Goal: Information Seeking & Learning: Learn about a topic

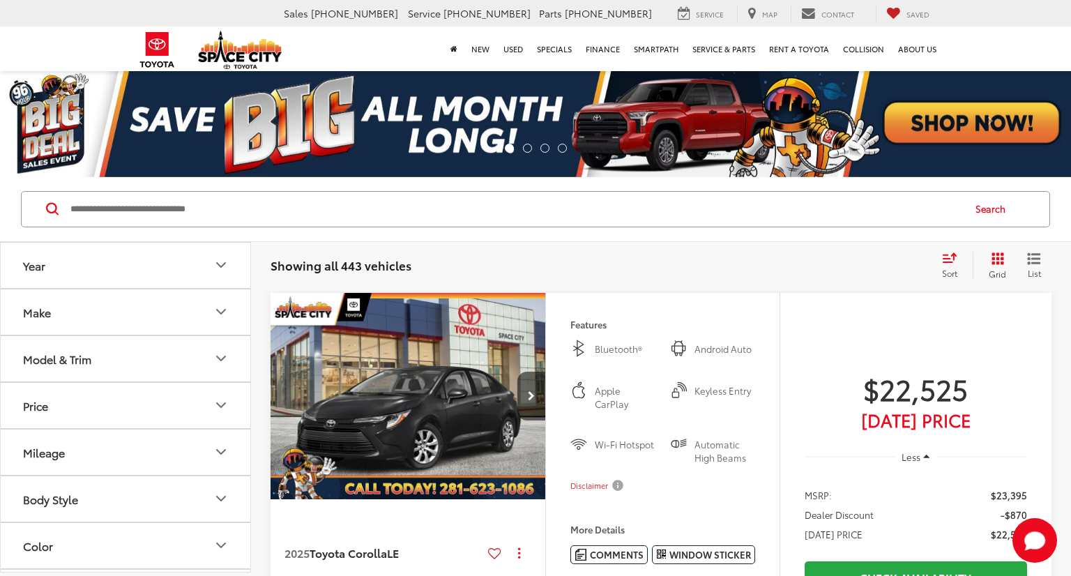
click at [98, 211] on input "Search by Make, Model, or Keyword" at bounding box center [515, 208] width 893 height 33
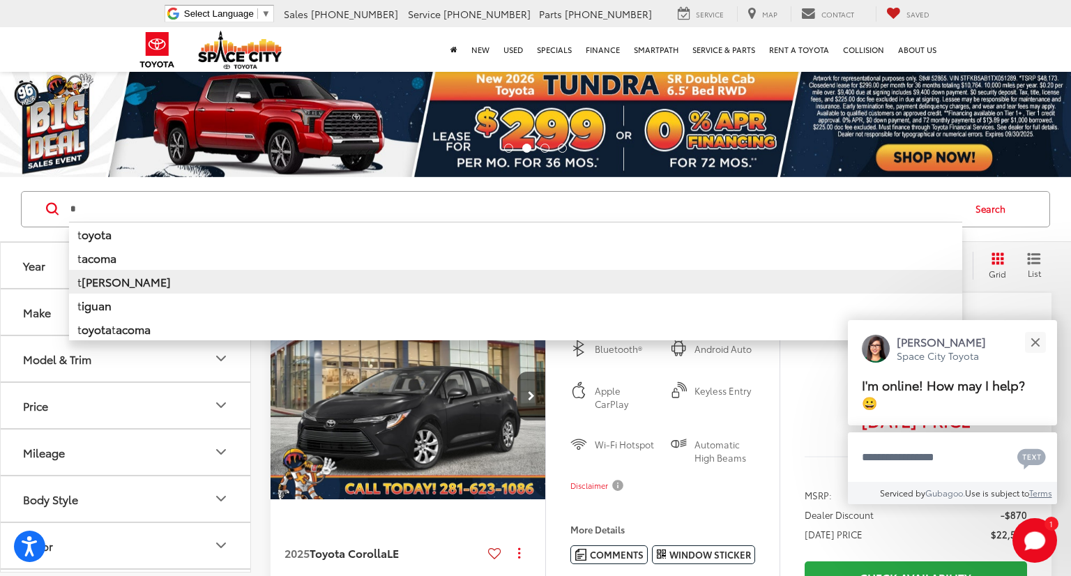
click at [97, 285] on b "undra" at bounding box center [126, 281] width 89 height 16
type input "******"
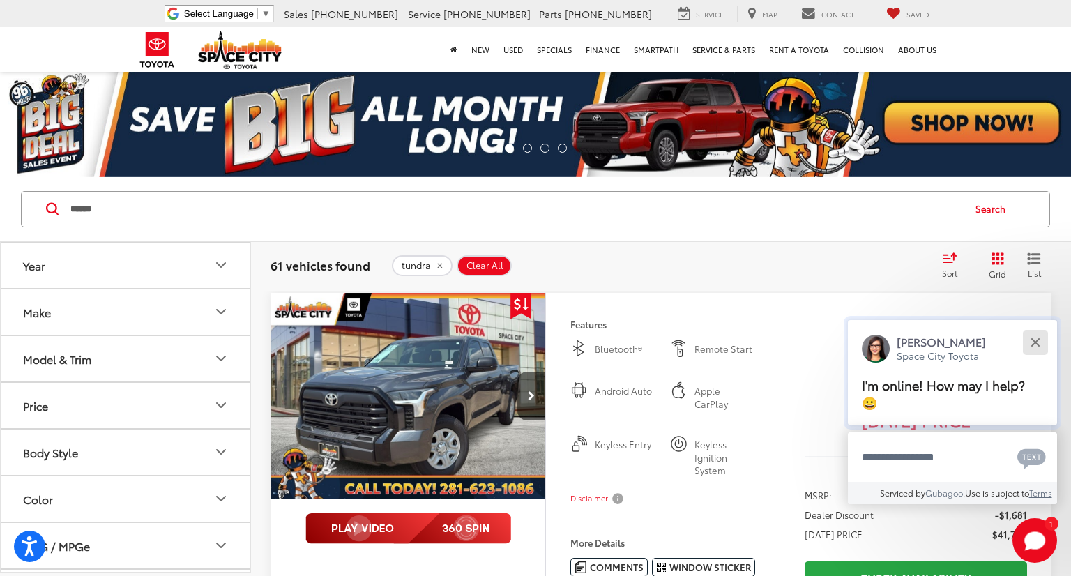
click at [1039, 341] on button "Close" at bounding box center [1035, 342] width 30 height 30
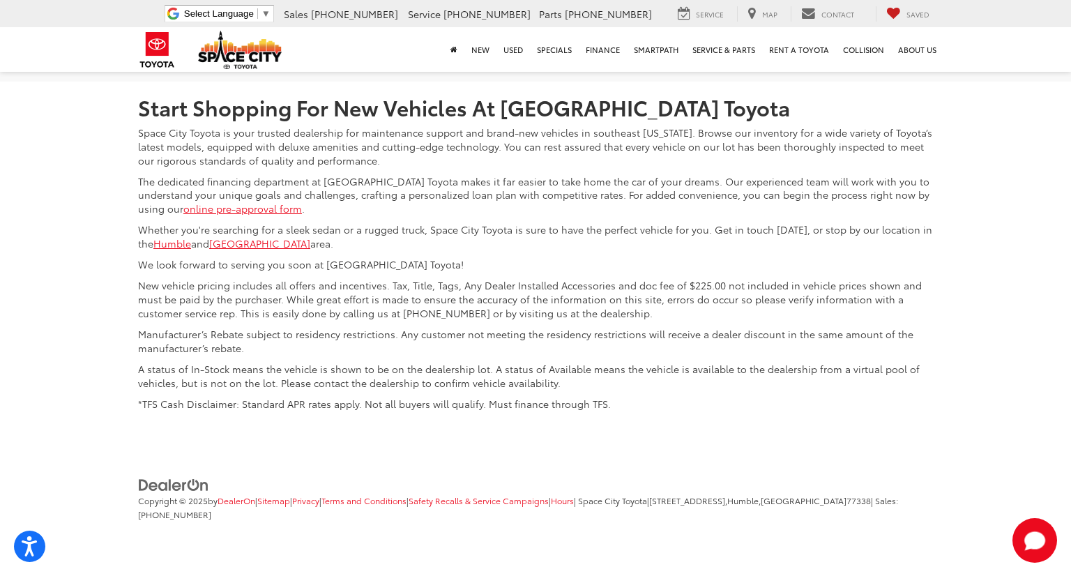
scroll to position [6849, 0]
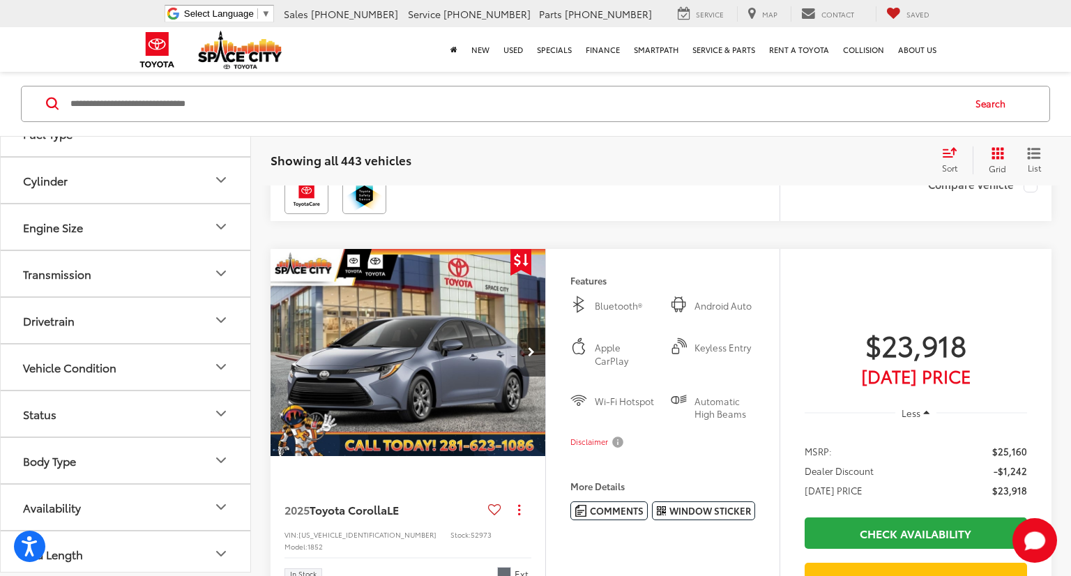
scroll to position [1562, 0]
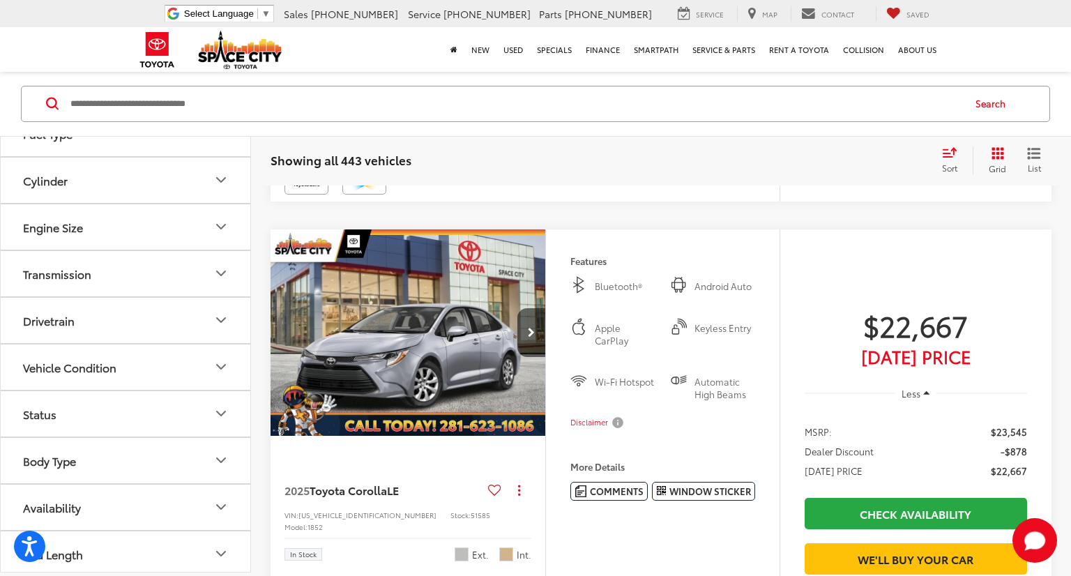
scroll to position [0, 0]
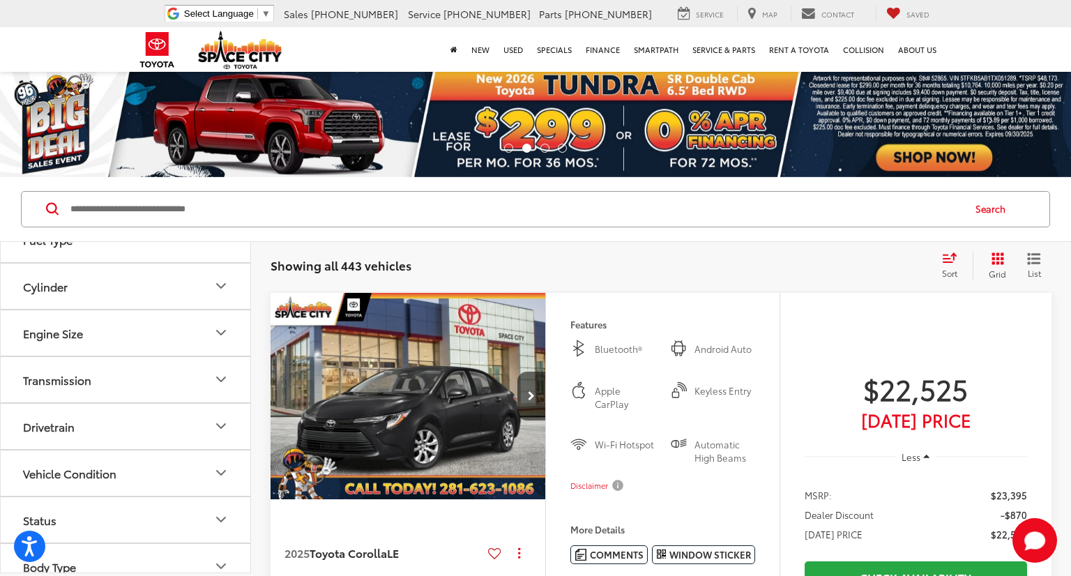
click at [271, 223] on input "Search by Make, Model, or Keyword" at bounding box center [515, 208] width 893 height 33
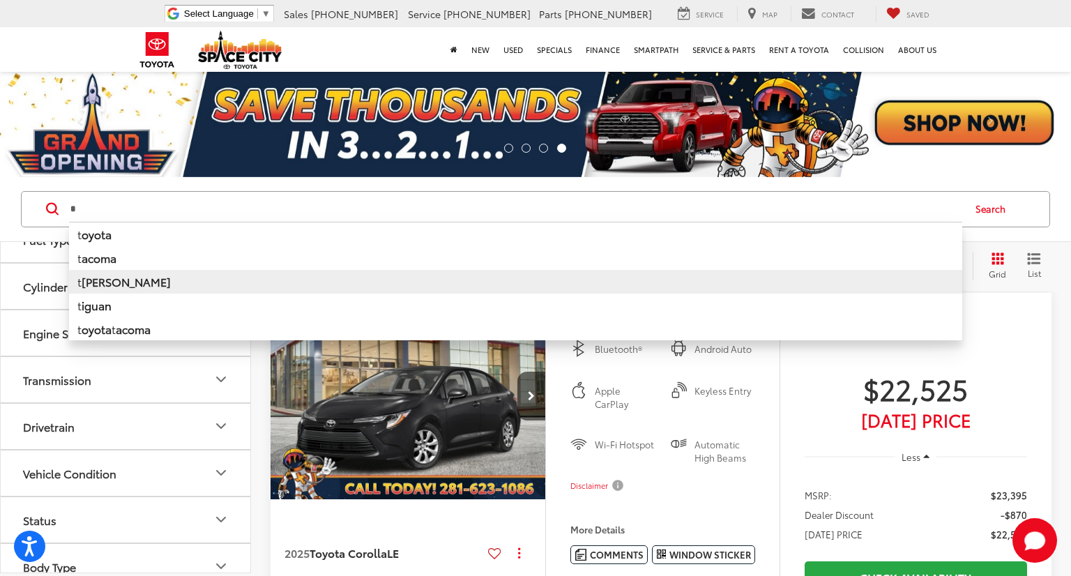
click at [128, 282] on li "t undra" at bounding box center [515, 282] width 893 height 24
type input "******"
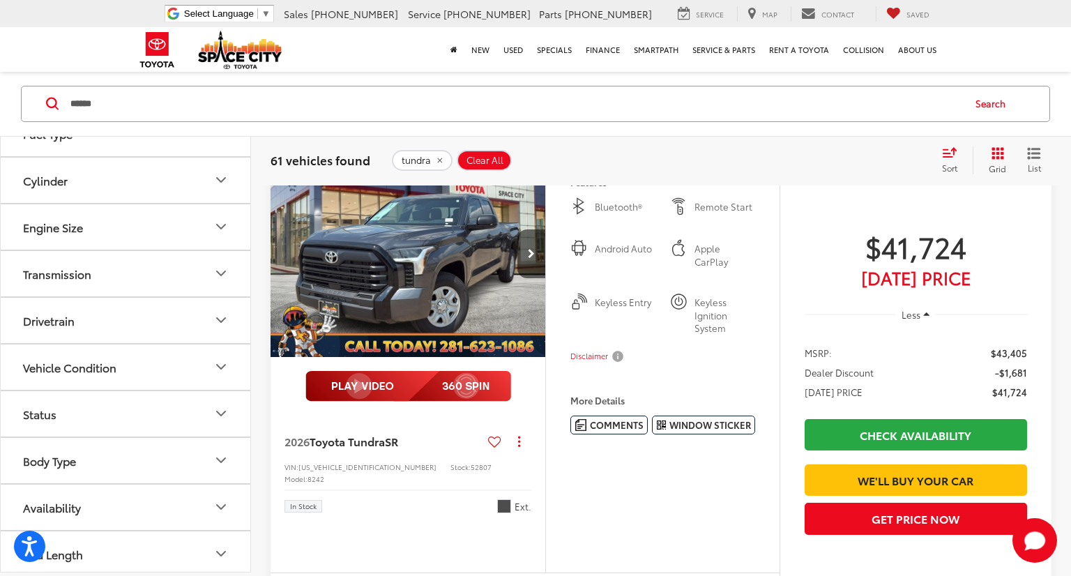
scroll to position [140, 0]
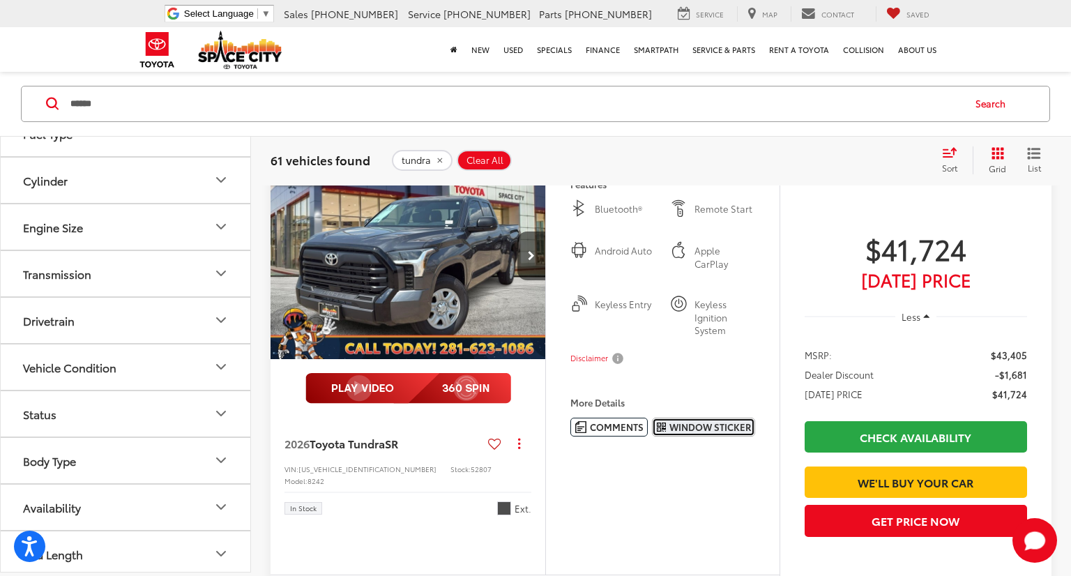
click at [711, 421] on span "Window Sticker" at bounding box center [711, 427] width 82 height 13
click at [690, 421] on span "Window Sticker" at bounding box center [711, 427] width 82 height 13
click at [531, 255] on icon "Next image" at bounding box center [531, 256] width 7 height 10
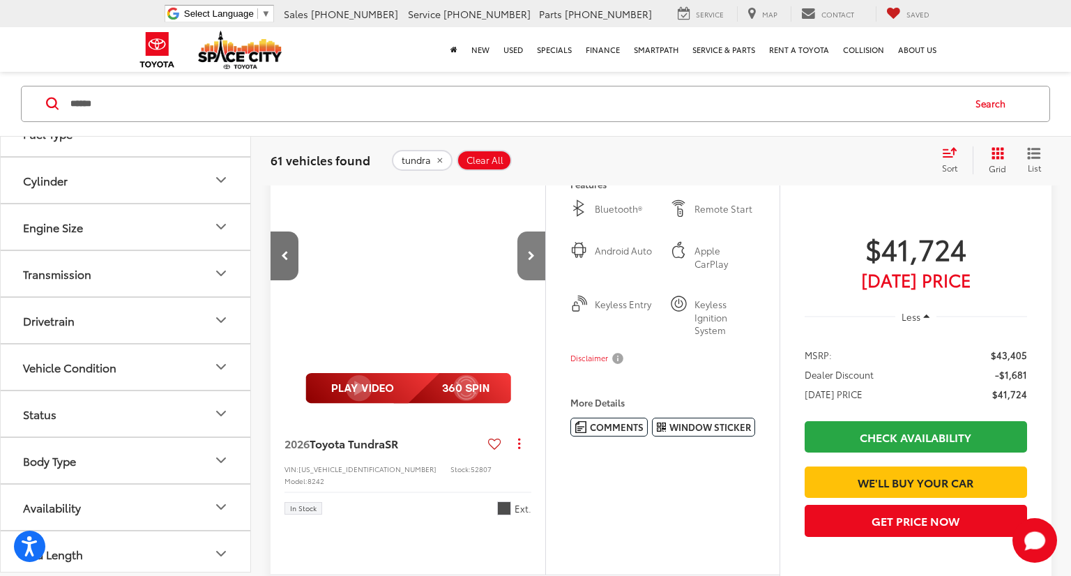
scroll to position [0, 276]
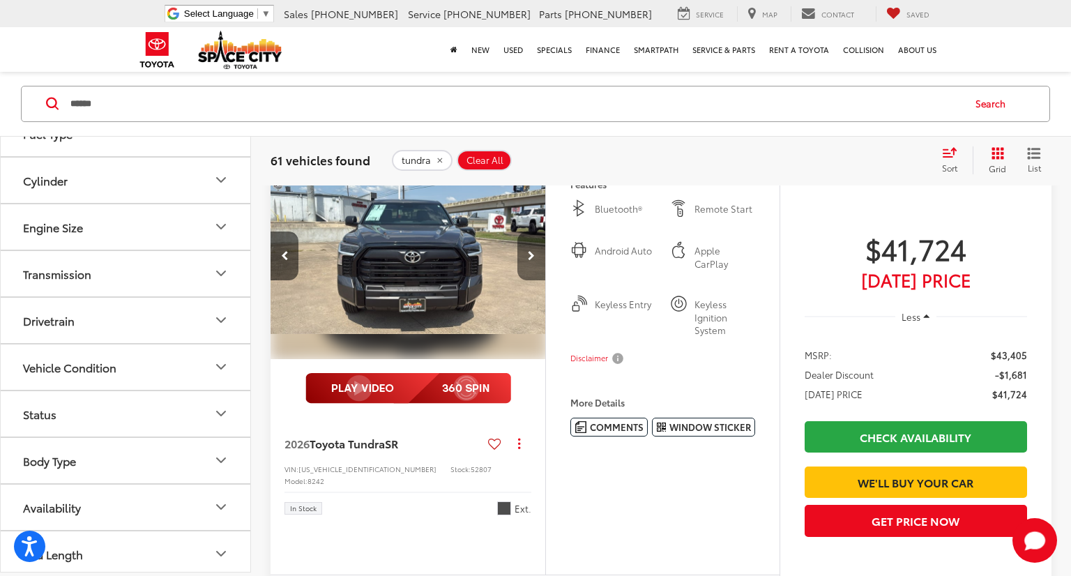
click at [531, 255] on icon "Next image" at bounding box center [531, 256] width 7 height 10
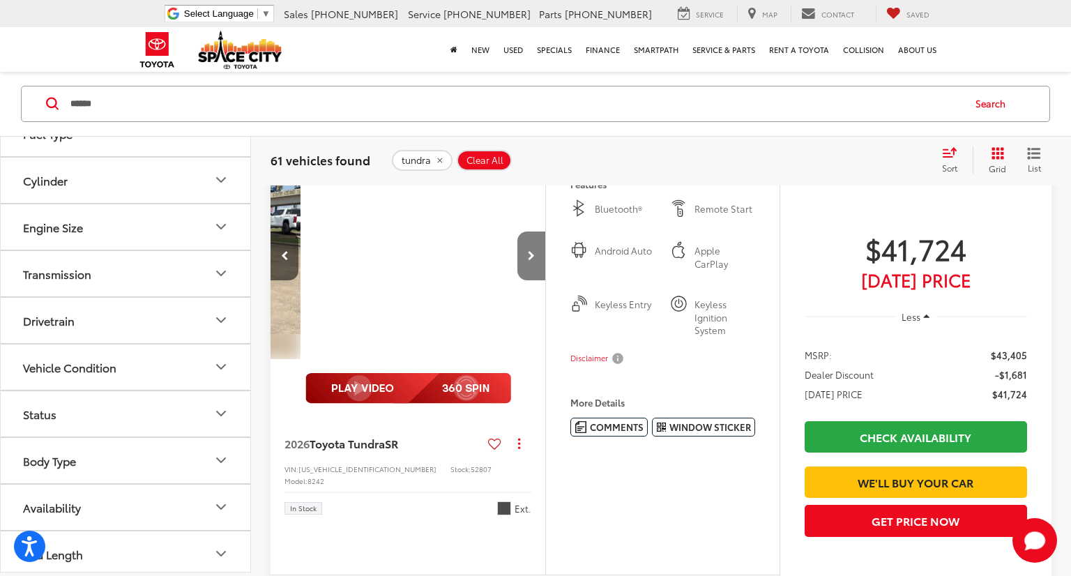
scroll to position [0, 554]
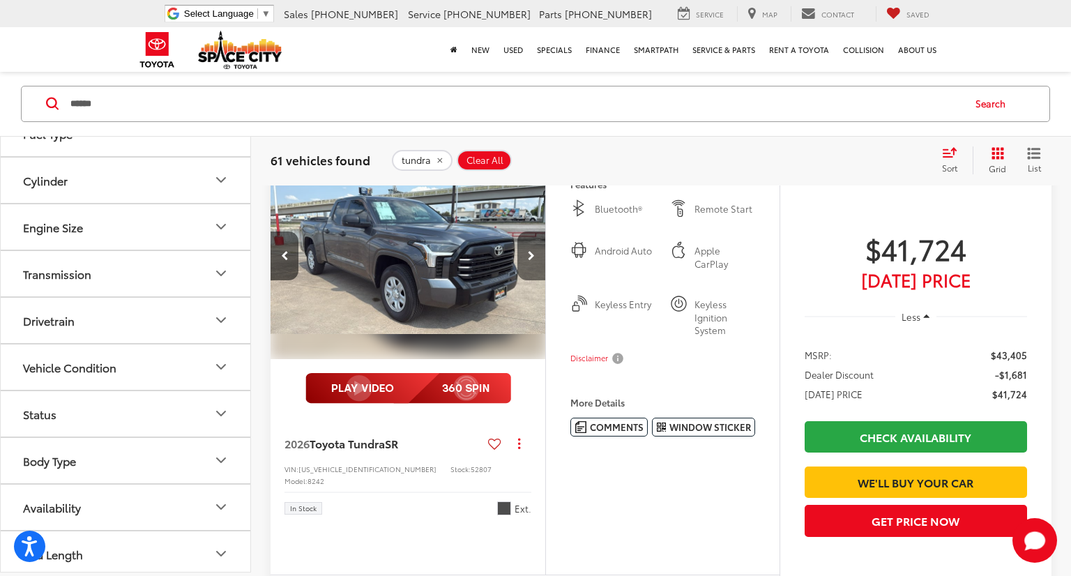
click at [531, 255] on icon "Next image" at bounding box center [531, 256] width 7 height 10
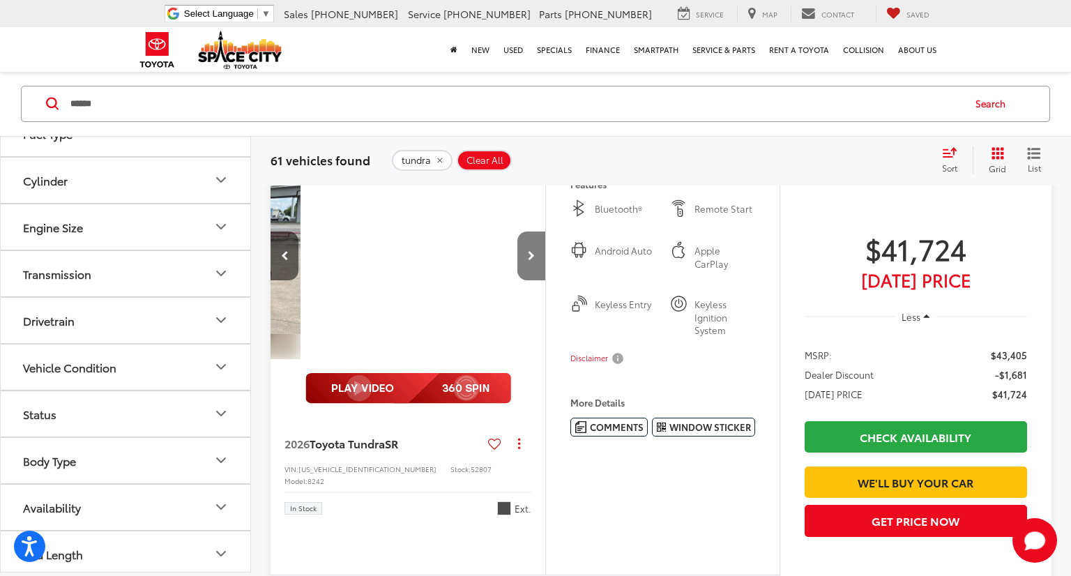
scroll to position [0, 831]
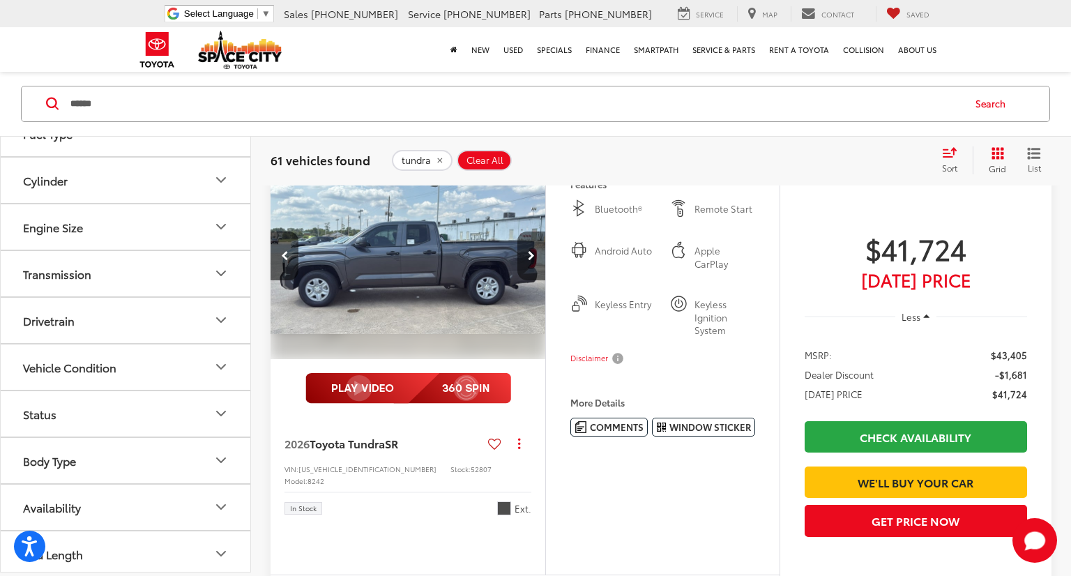
click at [531, 255] on icon "Next image" at bounding box center [531, 256] width 7 height 10
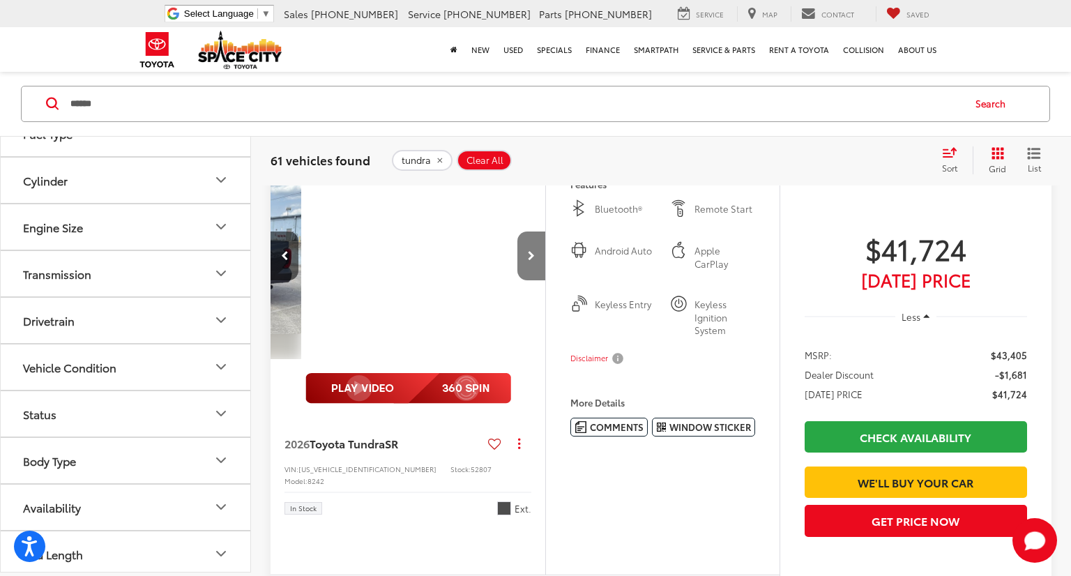
scroll to position [0, 1108]
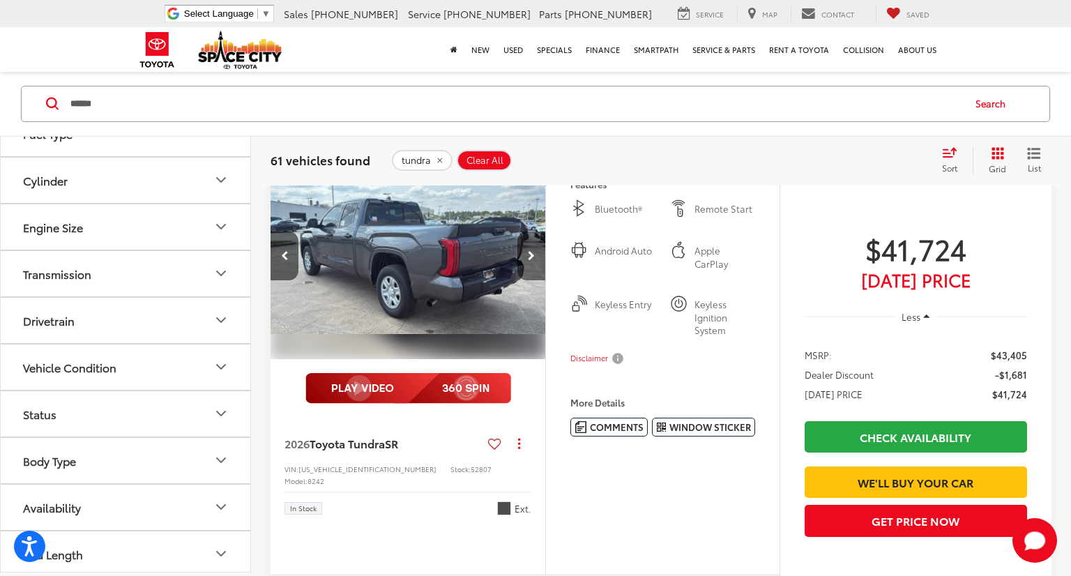
click at [531, 255] on icon "Next image" at bounding box center [531, 256] width 7 height 10
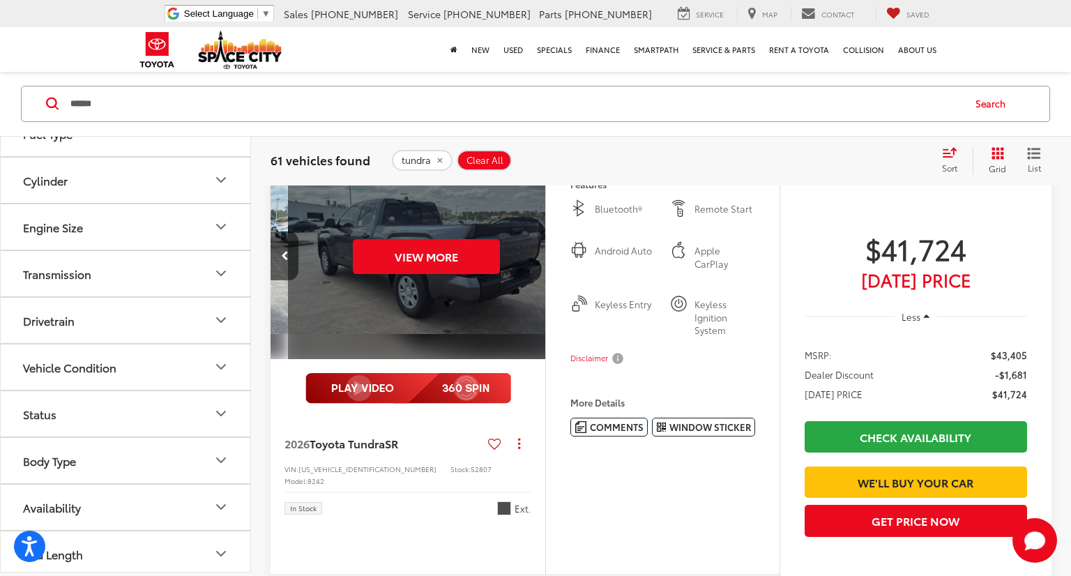
scroll to position [0, 1385]
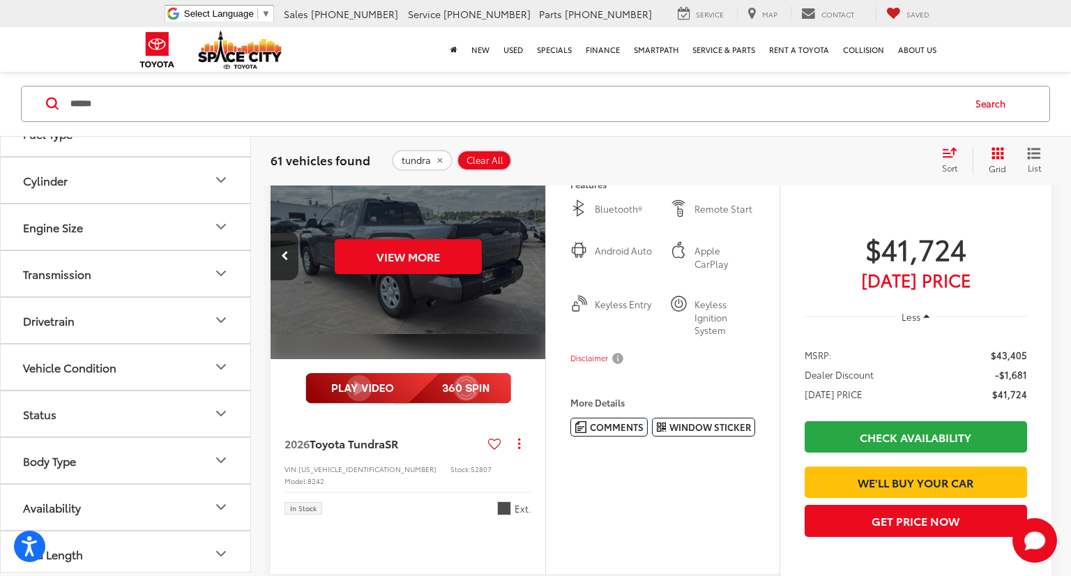
click at [531, 255] on div "View More" at bounding box center [408, 257] width 277 height 208
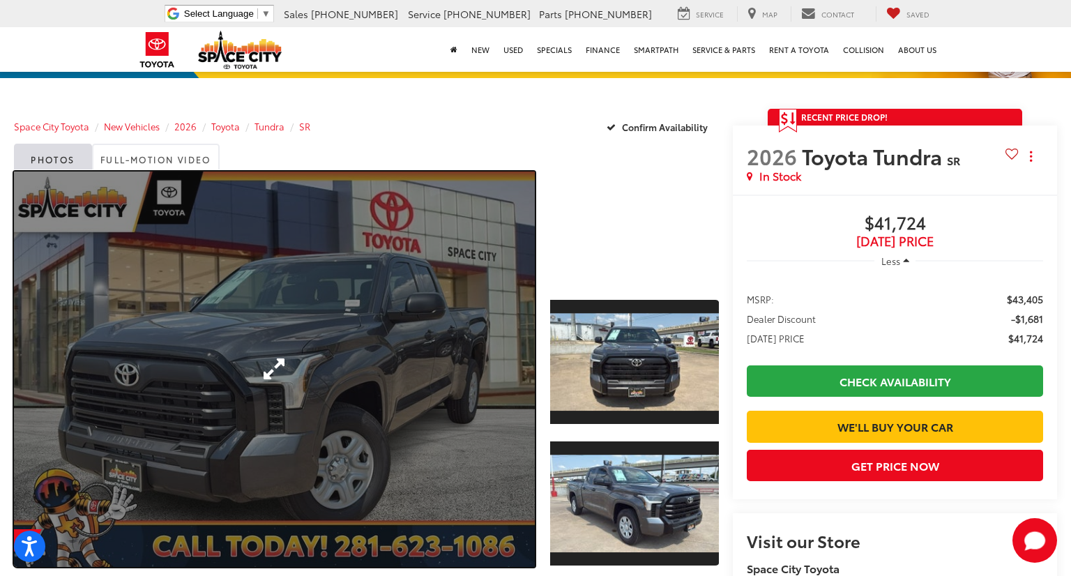
click at [273, 366] on link "Expand Photo 0" at bounding box center [274, 369] width 521 height 395
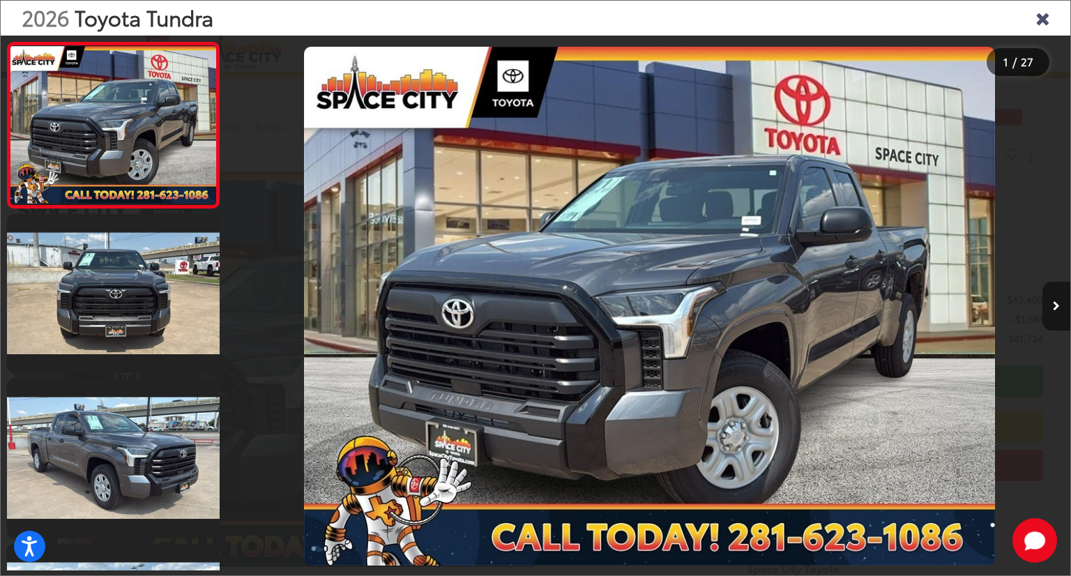
click at [1055, 308] on icon "Next image" at bounding box center [1056, 306] width 7 height 10
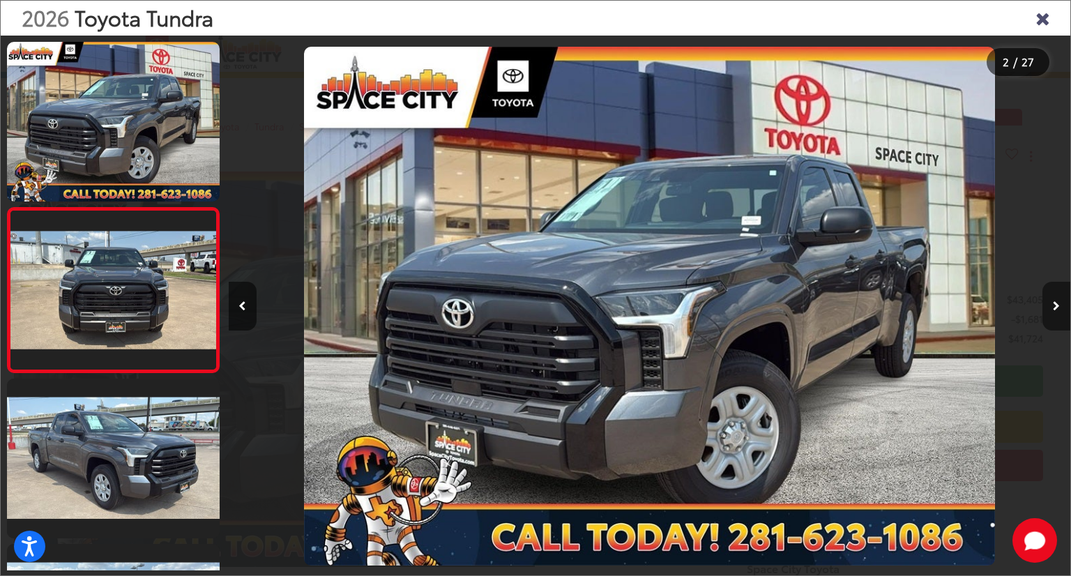
scroll to position [25, 0]
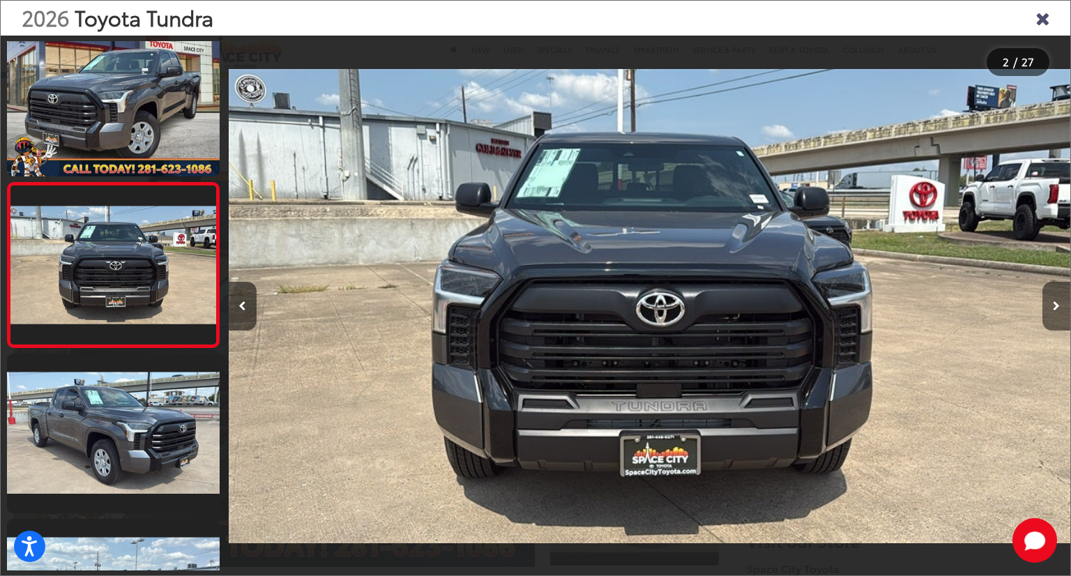
click at [1055, 308] on icon "Next image" at bounding box center [1056, 306] width 7 height 10
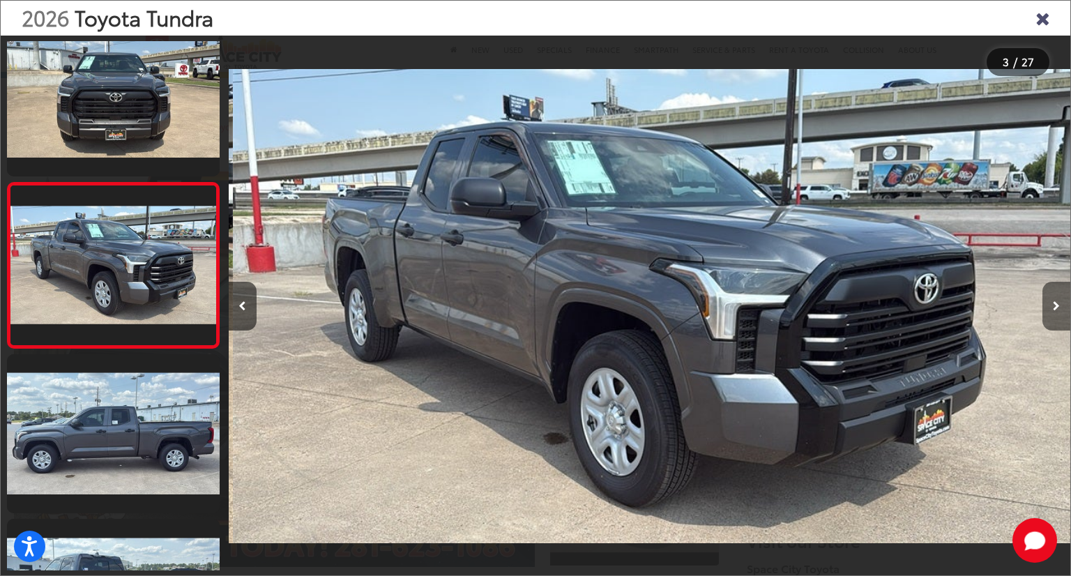
scroll to position [0, 1684]
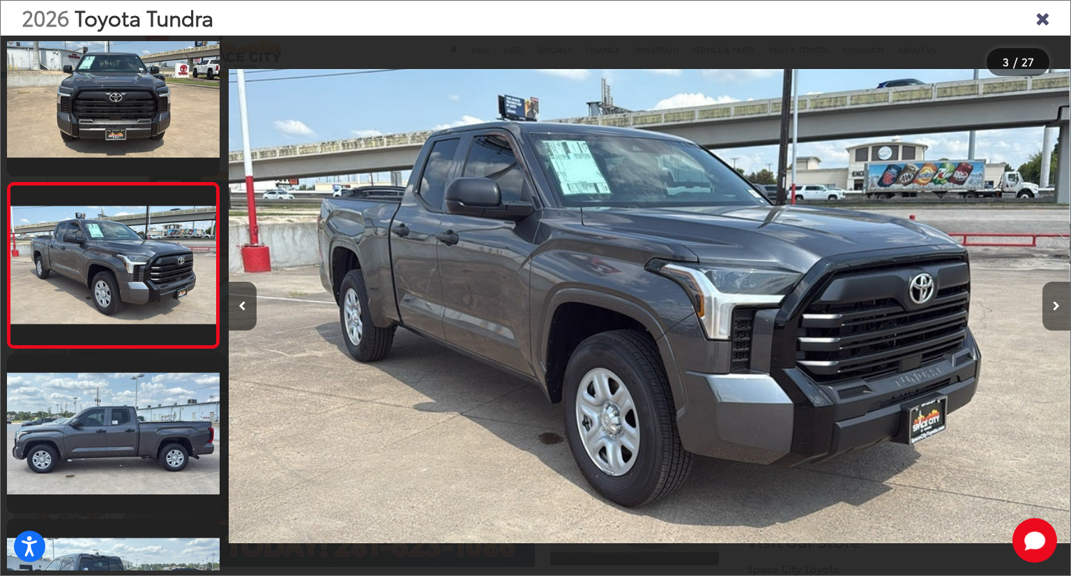
click at [1055, 308] on icon "Next image" at bounding box center [1056, 306] width 7 height 10
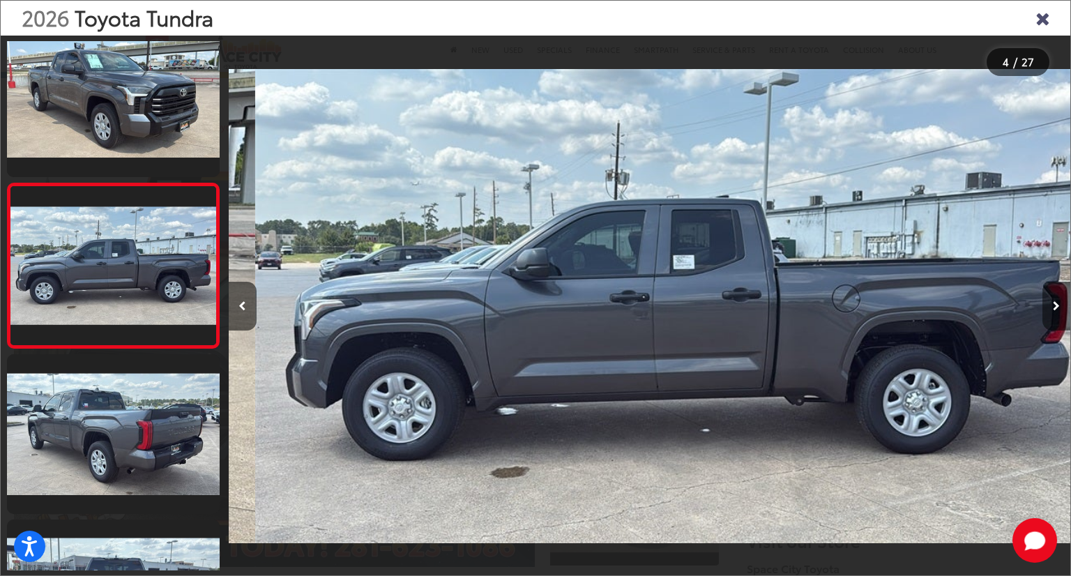
scroll to position [0, 2526]
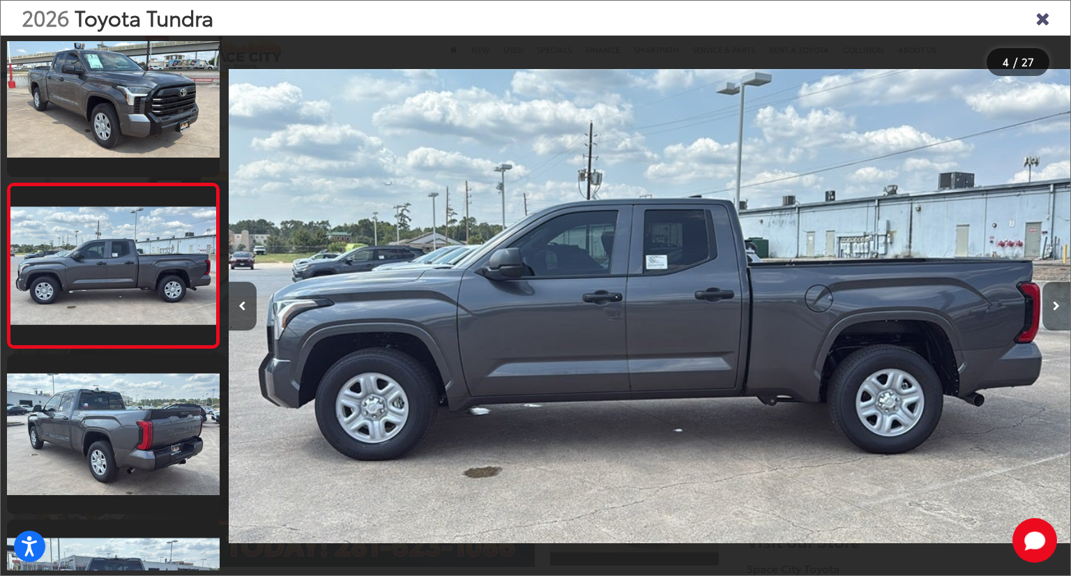
click at [1055, 305] on icon "Next image" at bounding box center [1056, 306] width 7 height 10
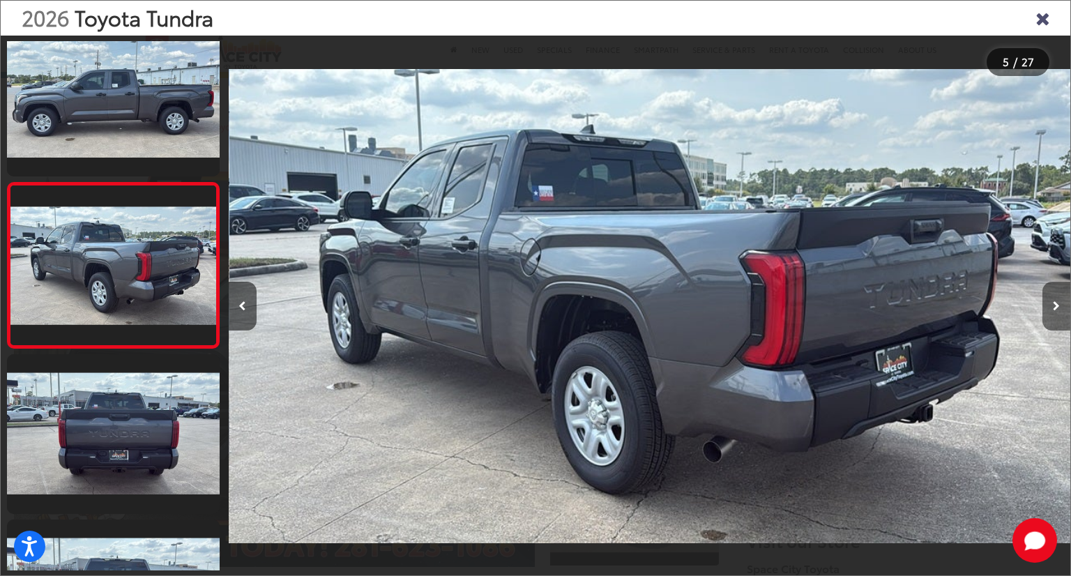
scroll to position [0, 3369]
click at [1055, 305] on icon "Next image" at bounding box center [1056, 306] width 7 height 10
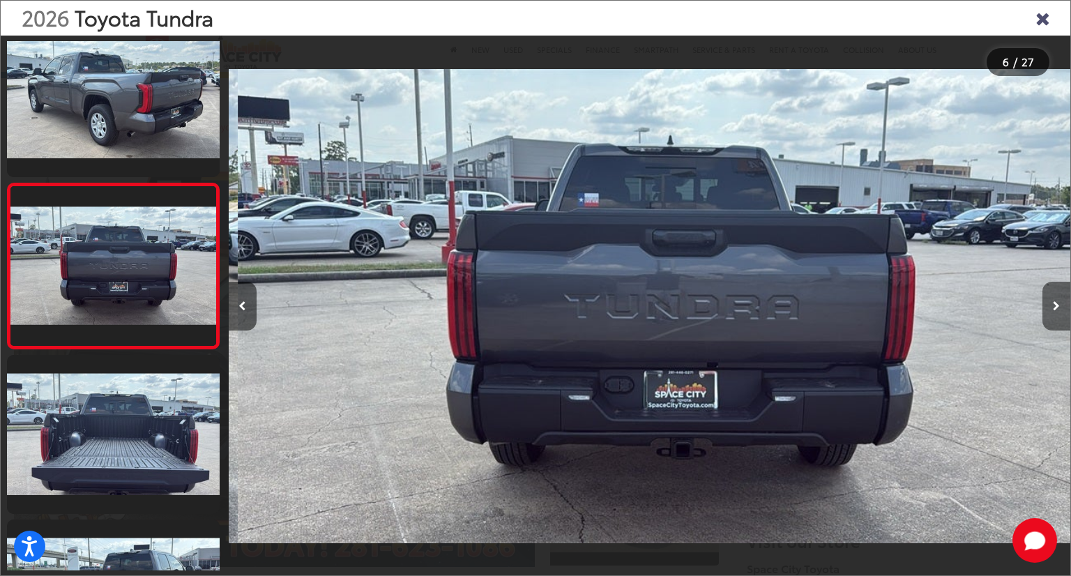
scroll to position [0, 4210]
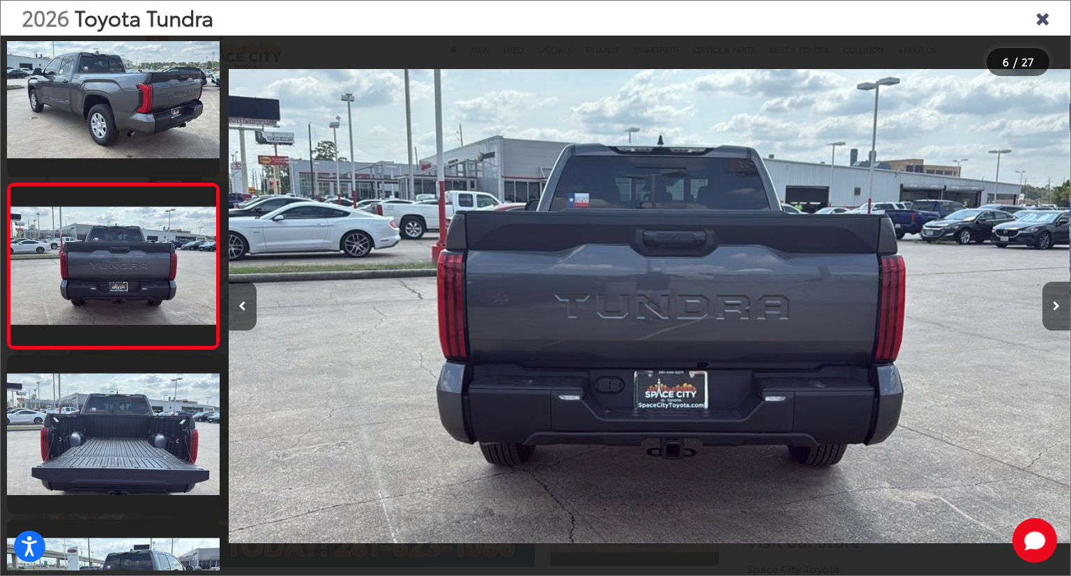
click at [1056, 305] on icon "Next image" at bounding box center [1056, 306] width 7 height 10
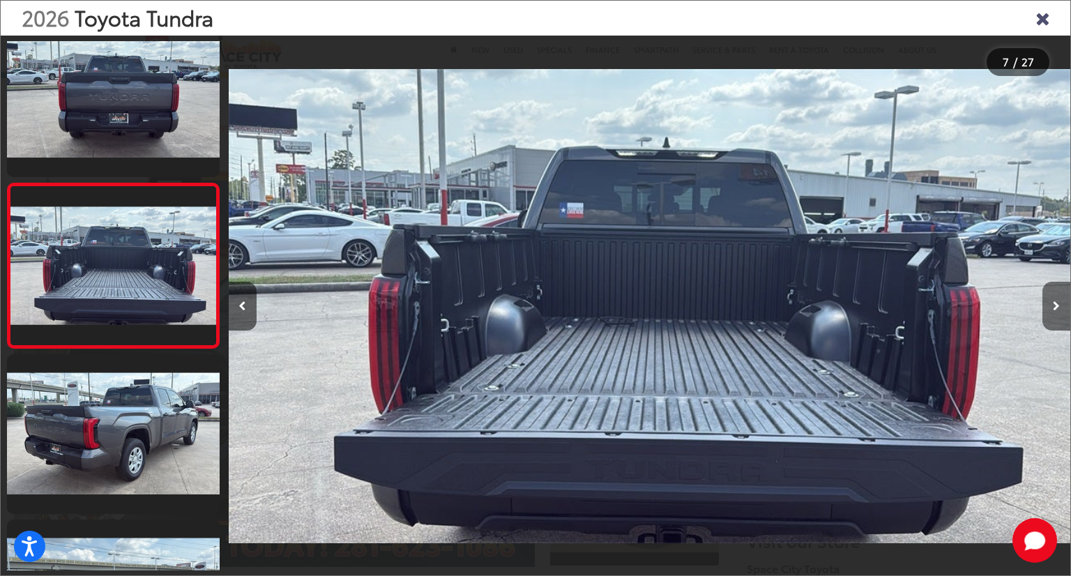
scroll to position [0, 5052]
click at [1056, 305] on icon "Next image" at bounding box center [1056, 306] width 7 height 10
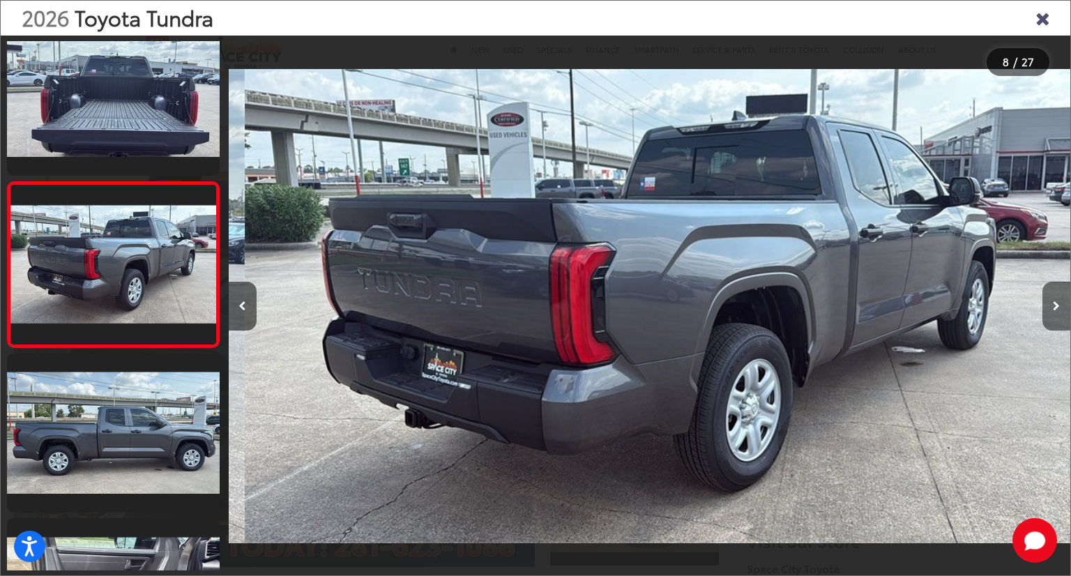
scroll to position [0, 5895]
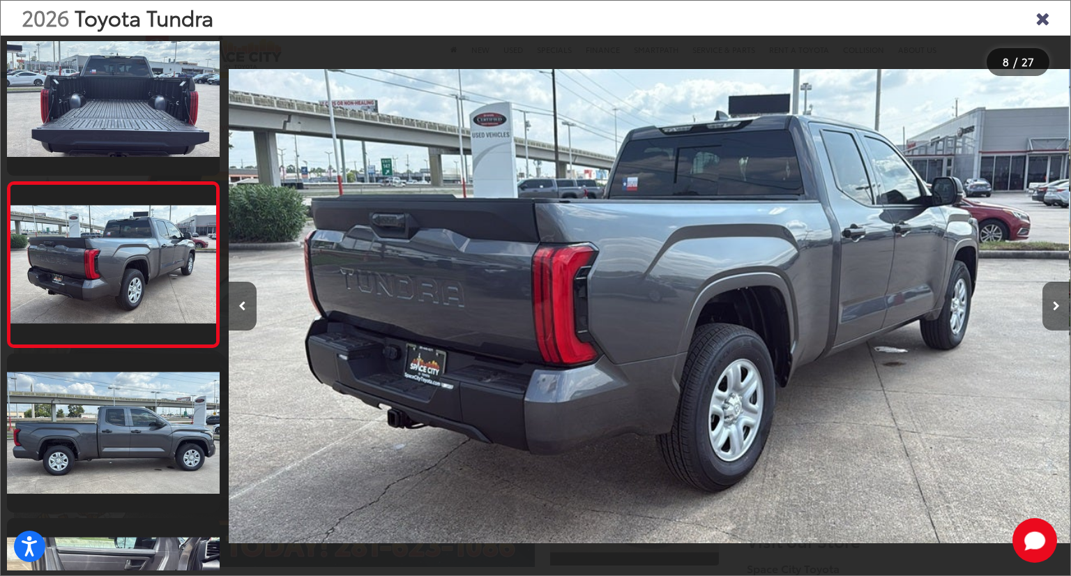
click at [1056, 305] on icon "Next image" at bounding box center [1056, 306] width 7 height 10
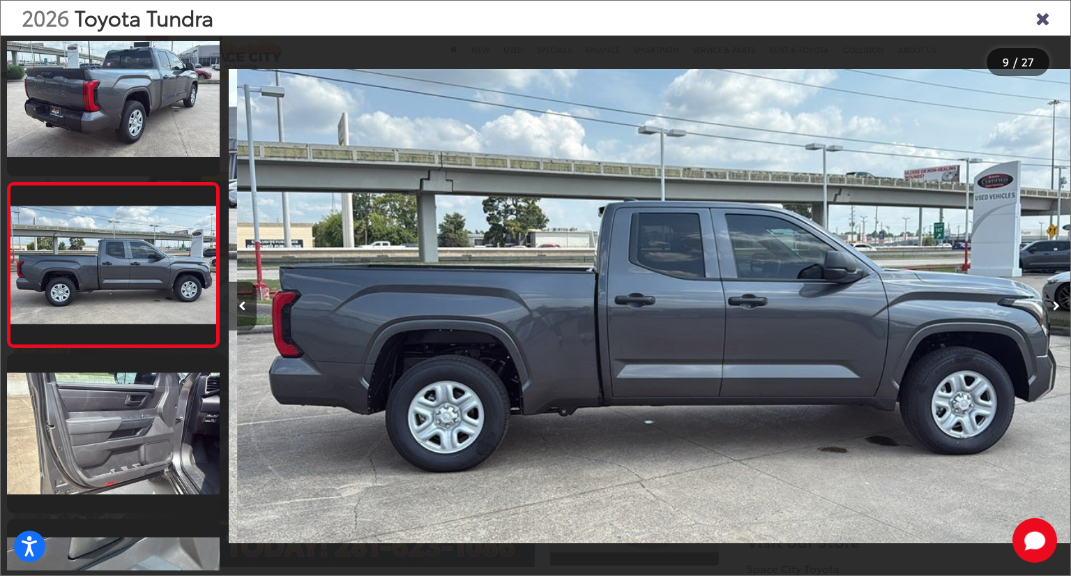
scroll to position [0, 0]
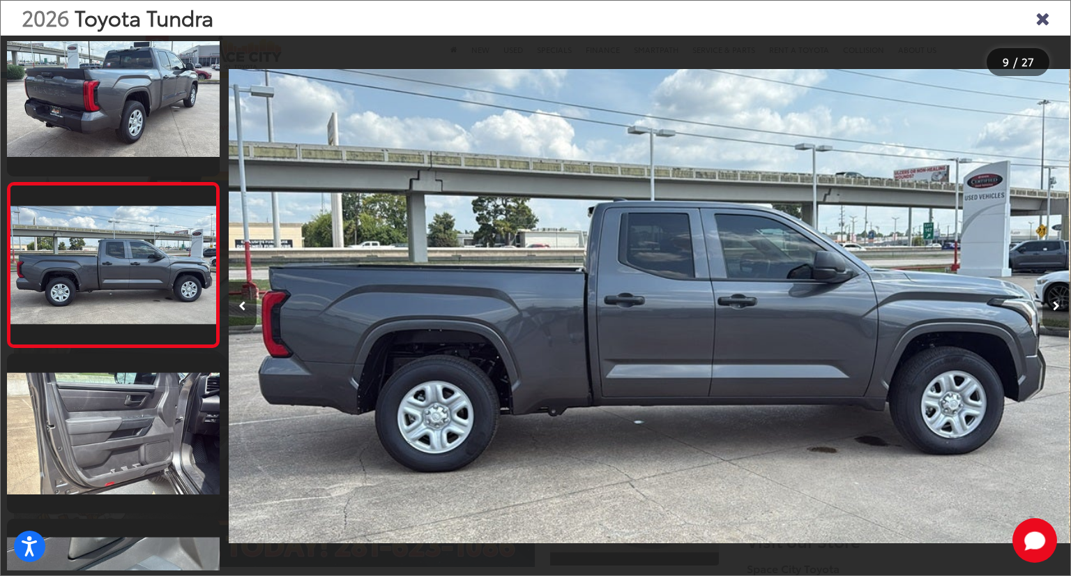
click at [1056, 305] on icon "Next image" at bounding box center [1056, 306] width 7 height 10
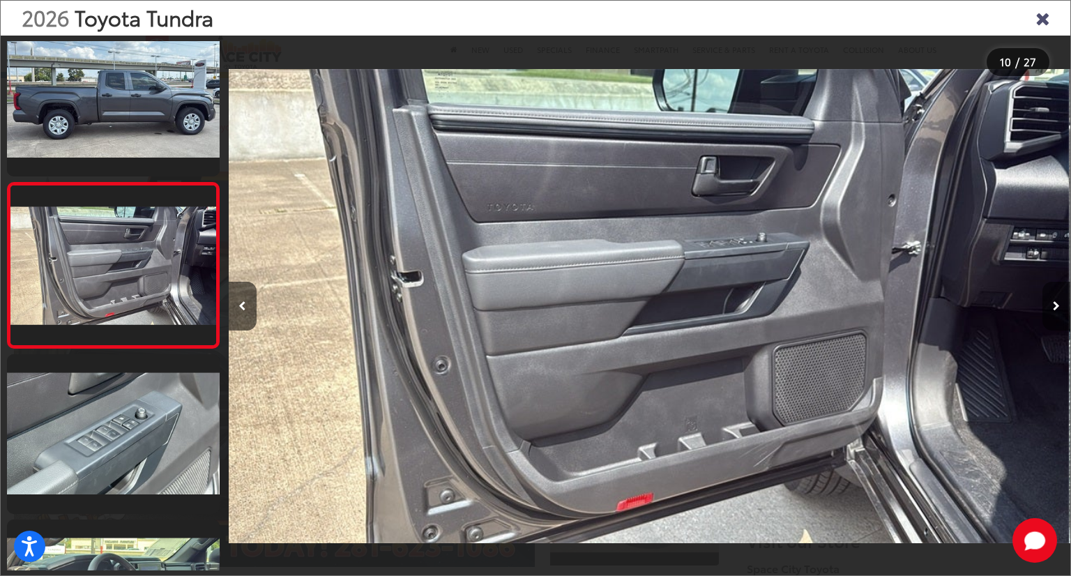
scroll to position [0, 7580]
click at [1056, 305] on icon "Next image" at bounding box center [1056, 306] width 7 height 10
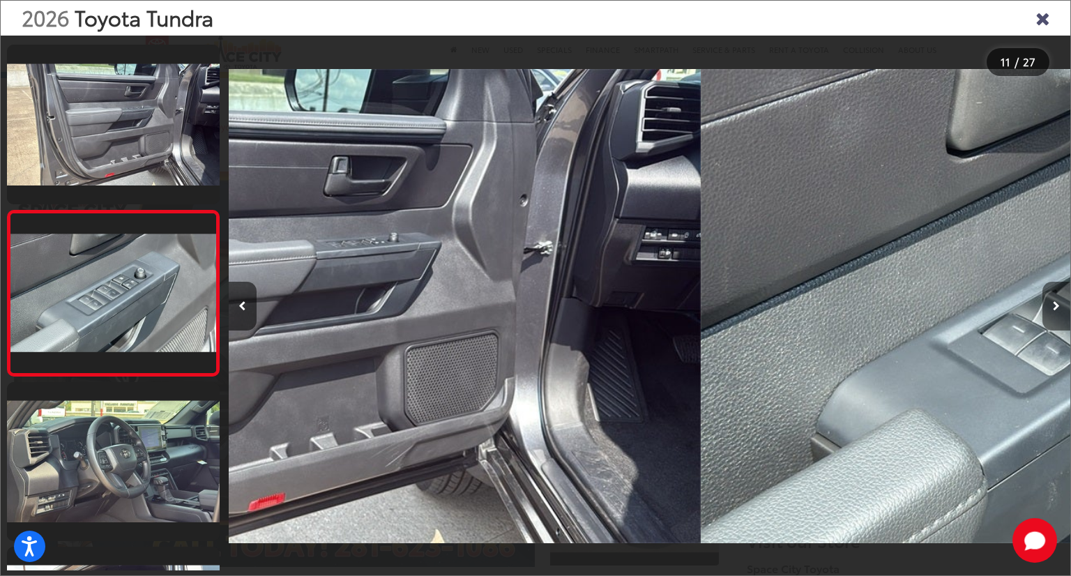
scroll to position [1510, 0]
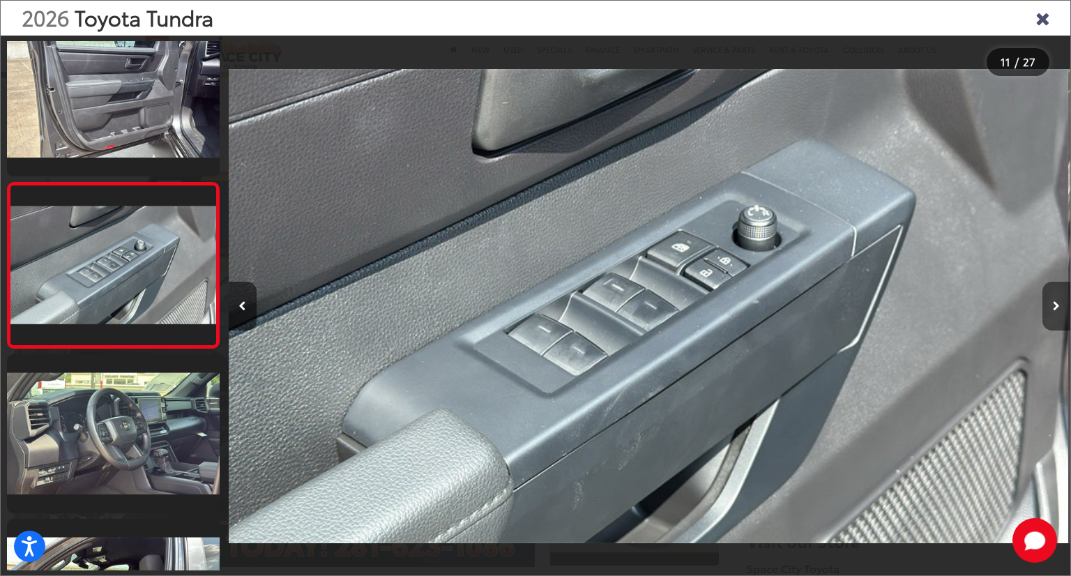
click at [1056, 305] on icon "Next image" at bounding box center [1056, 306] width 7 height 10
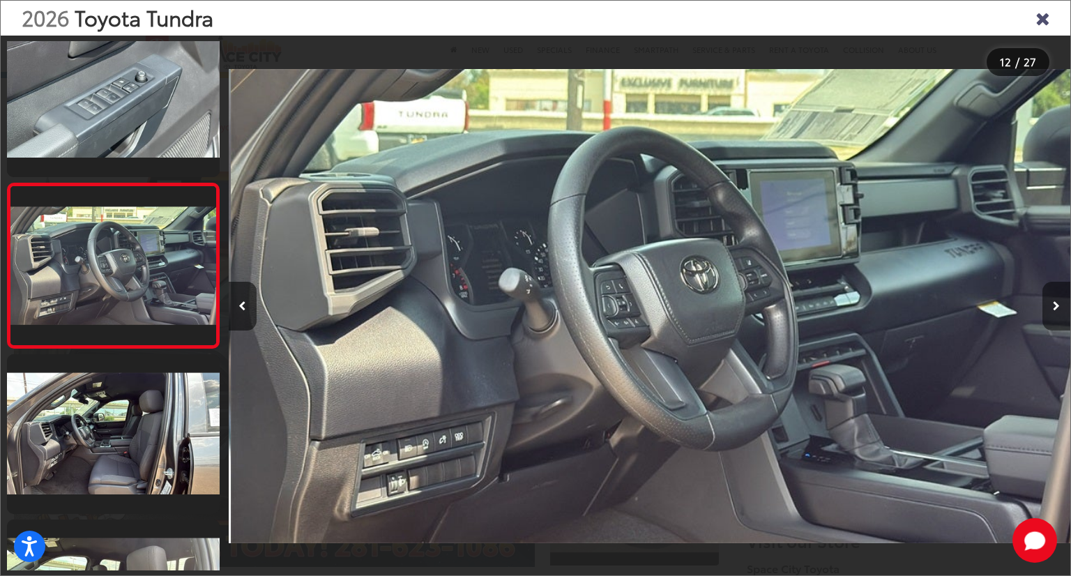
scroll to position [0, 9264]
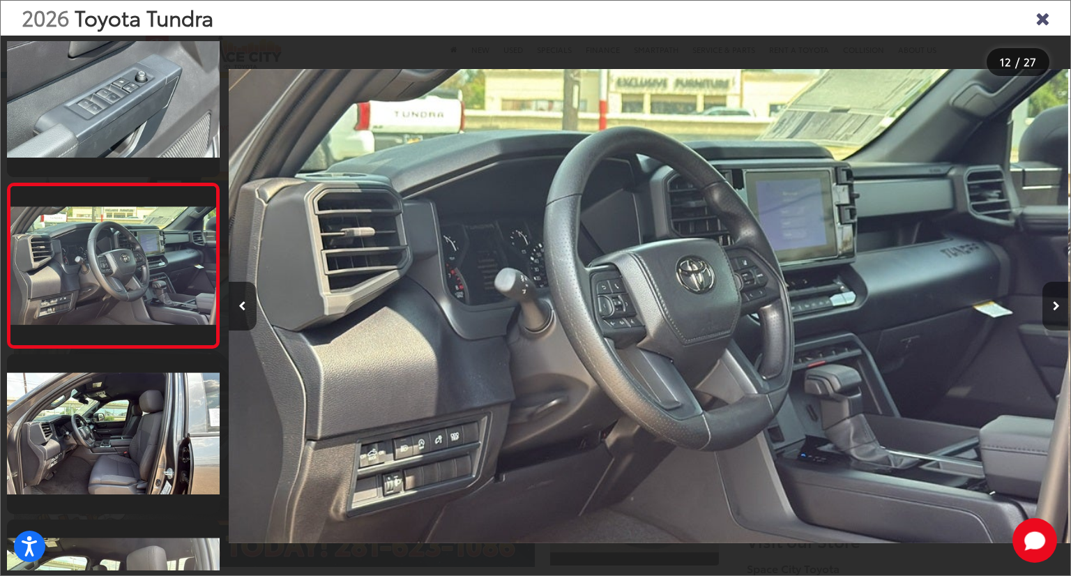
click at [1056, 305] on icon "Next image" at bounding box center [1056, 306] width 7 height 10
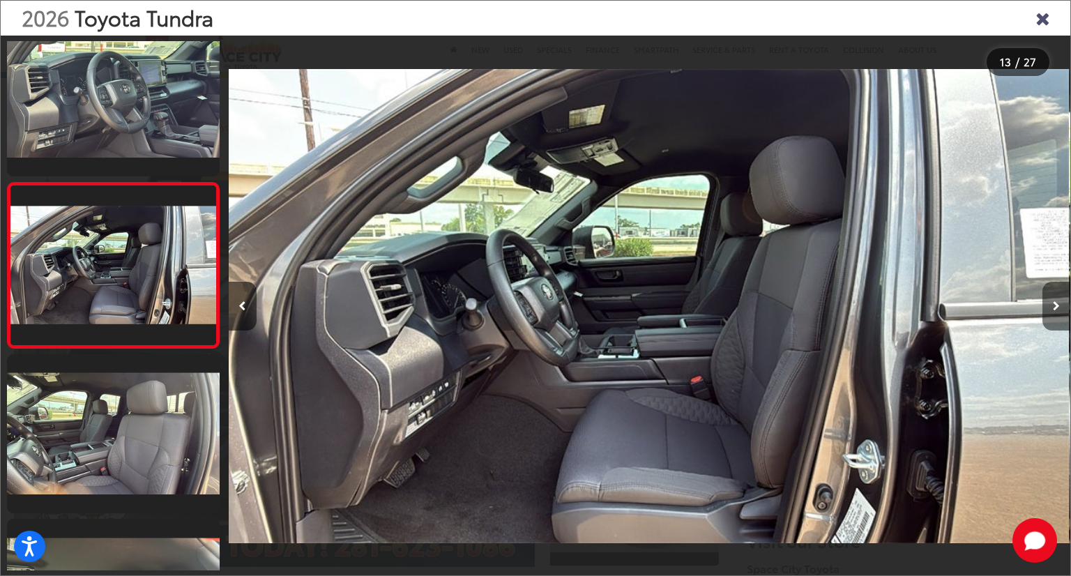
scroll to position [0, 10106]
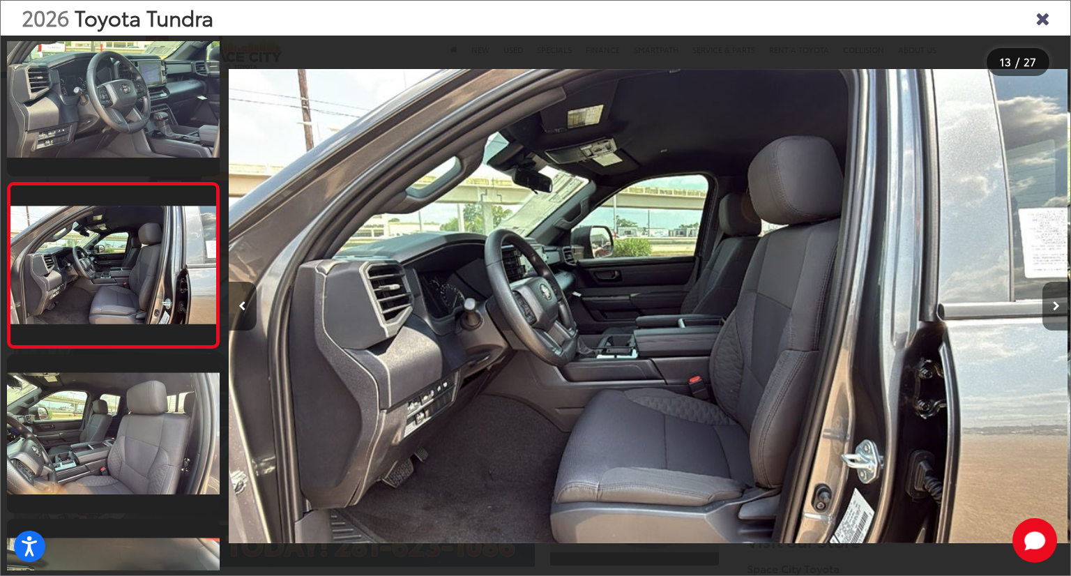
click at [1056, 305] on icon "Next image" at bounding box center [1056, 306] width 7 height 10
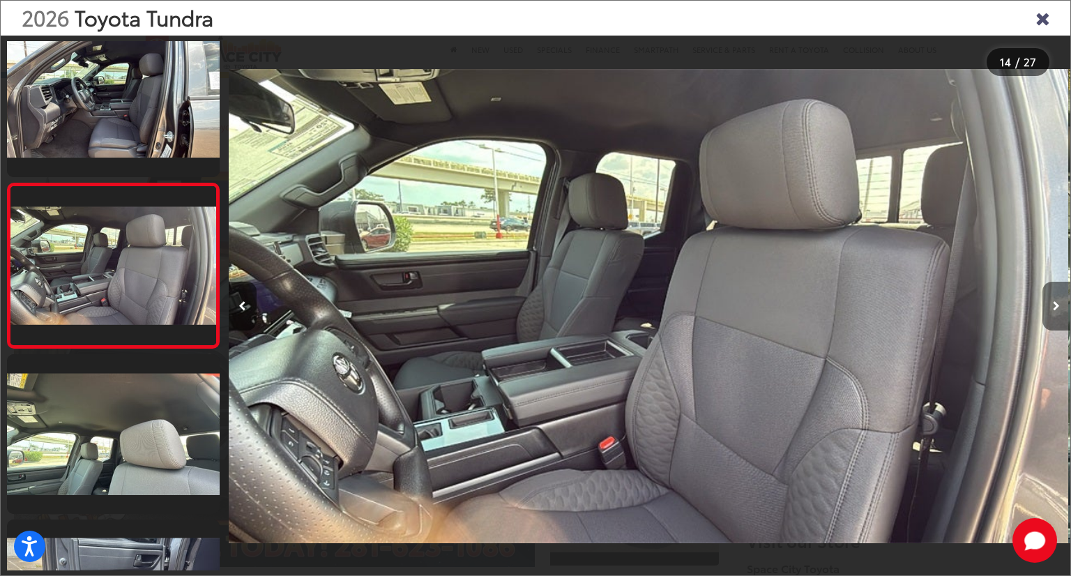
click at [1056, 305] on icon "Next image" at bounding box center [1056, 306] width 7 height 10
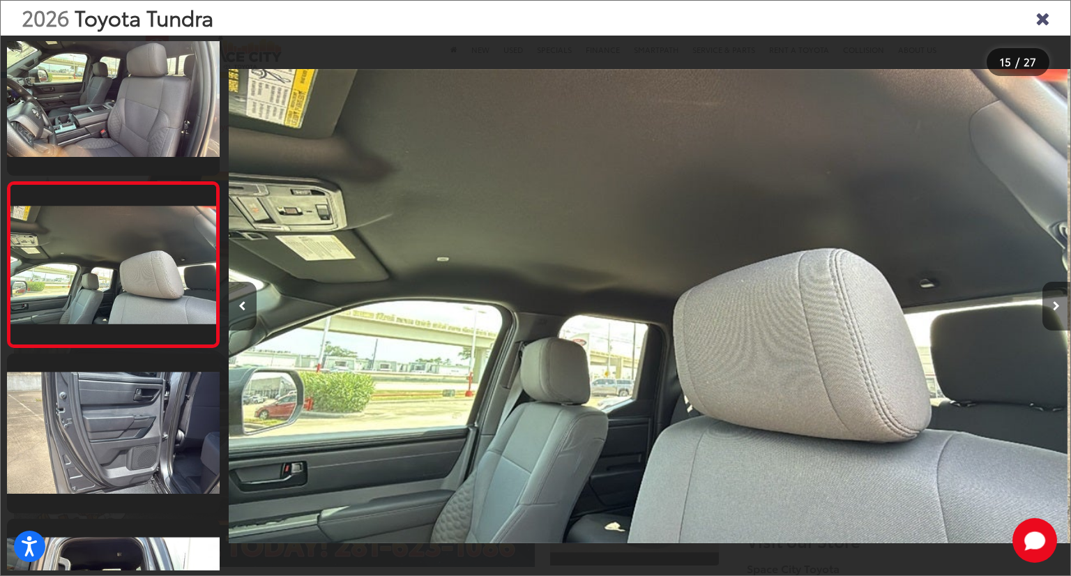
click at [1056, 305] on icon "Next image" at bounding box center [1056, 306] width 7 height 10
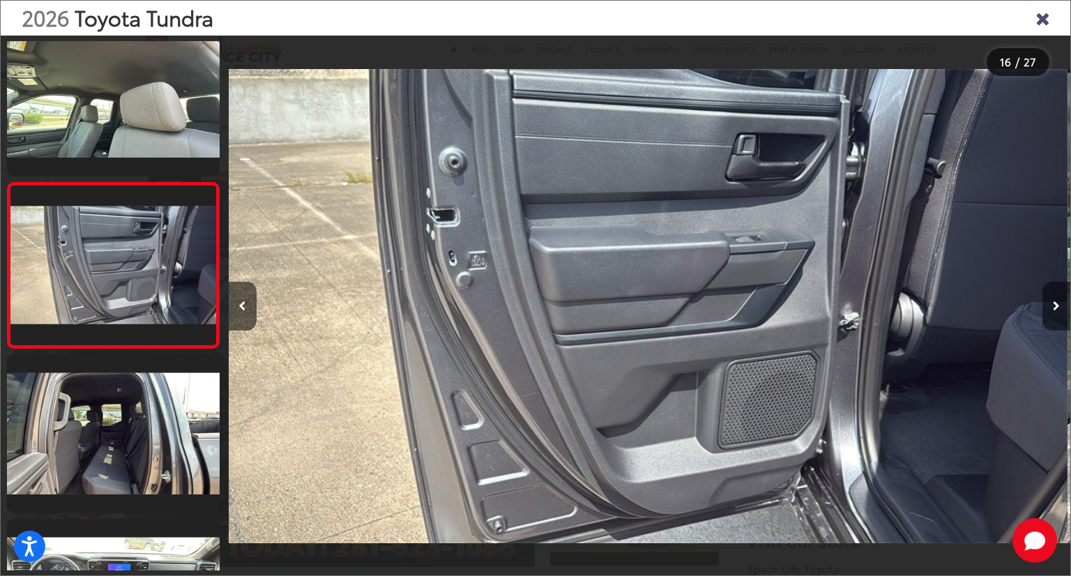
click at [1056, 305] on icon "Next image" at bounding box center [1056, 306] width 7 height 10
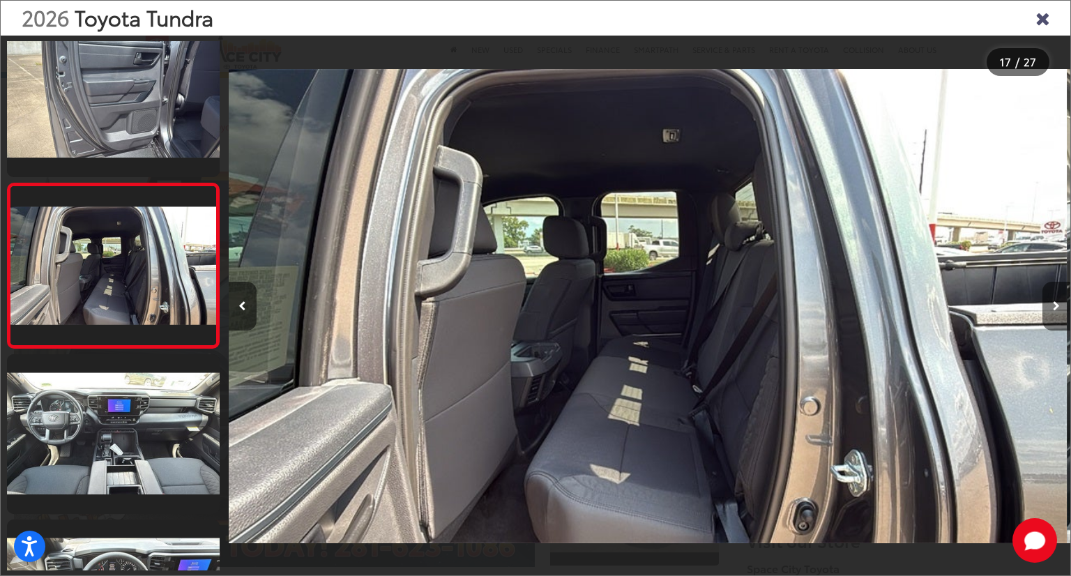
click at [1056, 305] on icon "Next image" at bounding box center [1056, 306] width 7 height 10
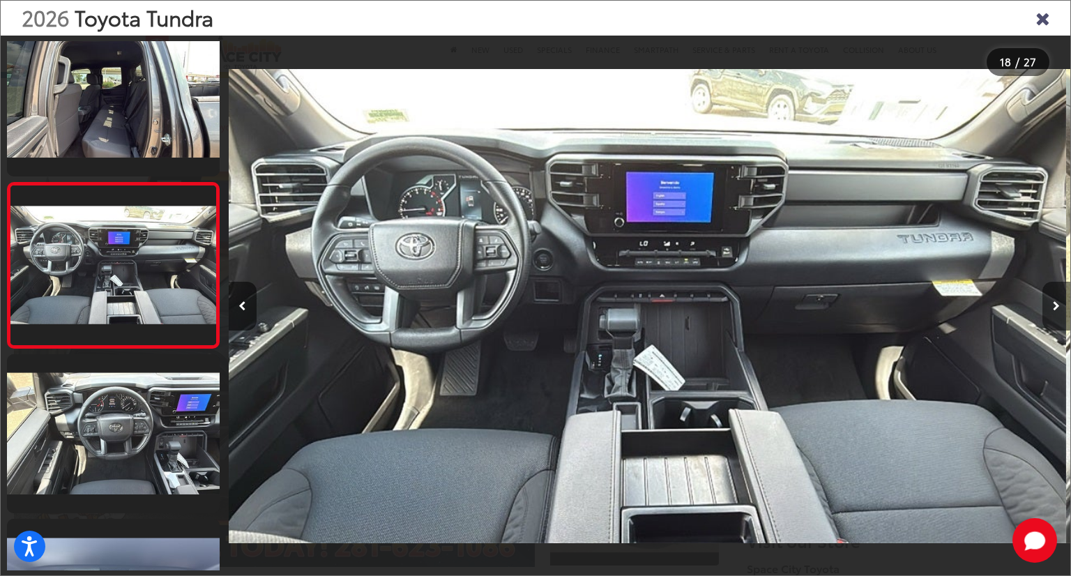
click at [1056, 305] on icon "Next image" at bounding box center [1056, 306] width 7 height 10
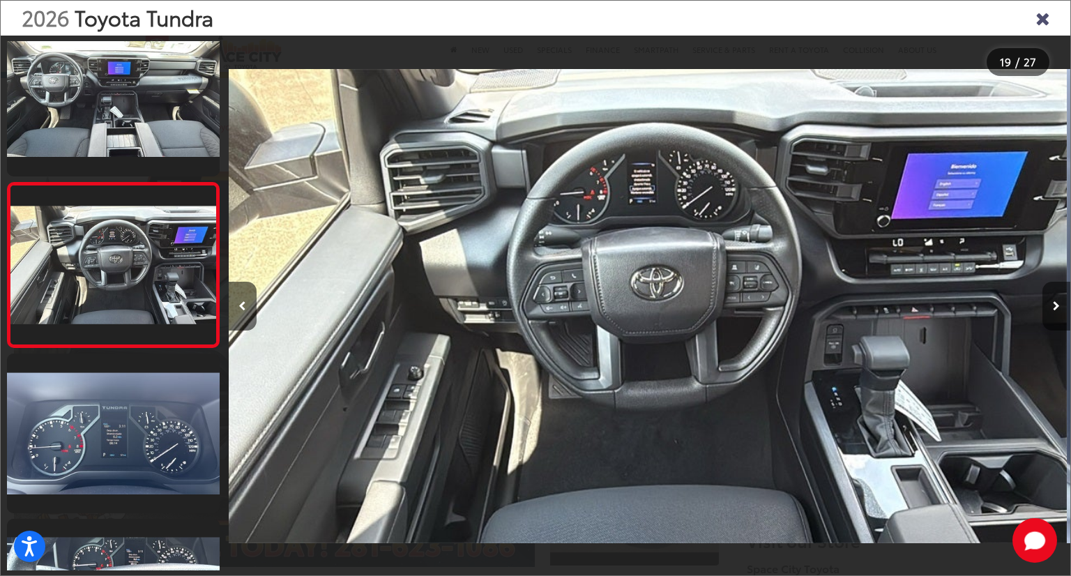
click at [1056, 305] on icon "Next image" at bounding box center [1056, 306] width 7 height 10
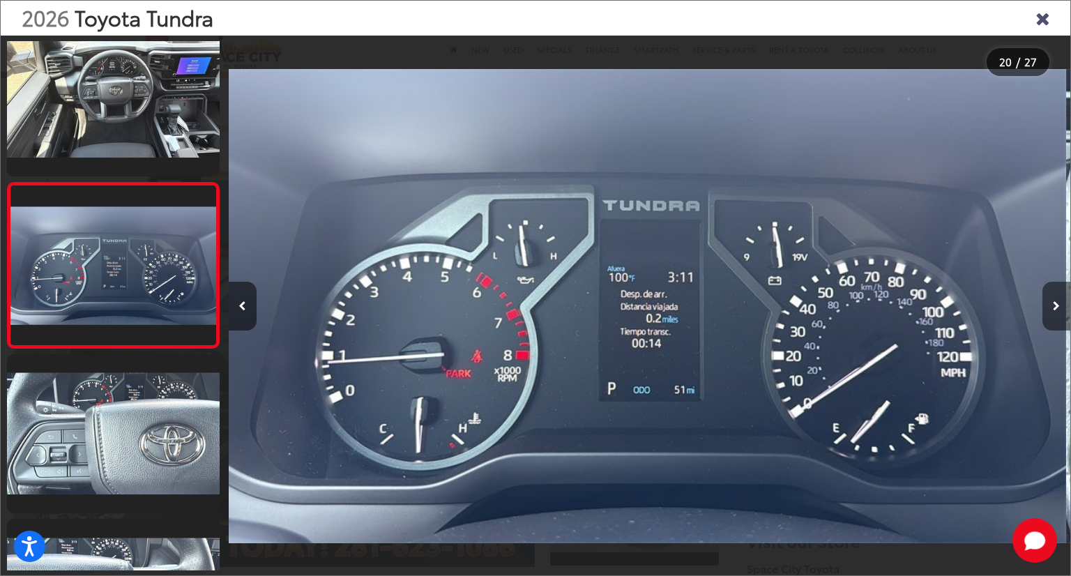
click at [1056, 305] on icon "Next image" at bounding box center [1056, 306] width 7 height 10
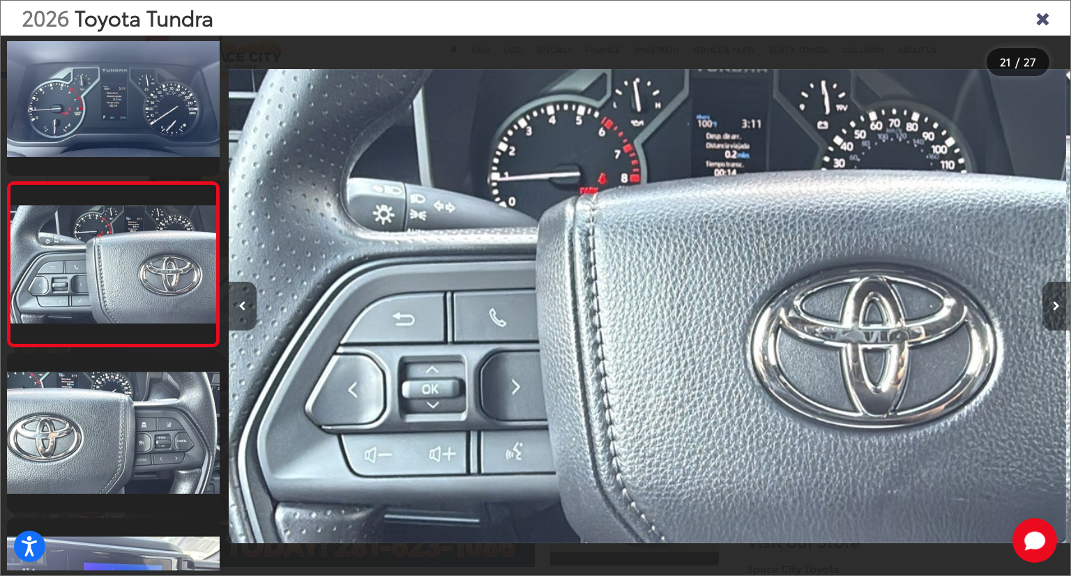
click at [1056, 305] on icon "Next image" at bounding box center [1056, 306] width 7 height 10
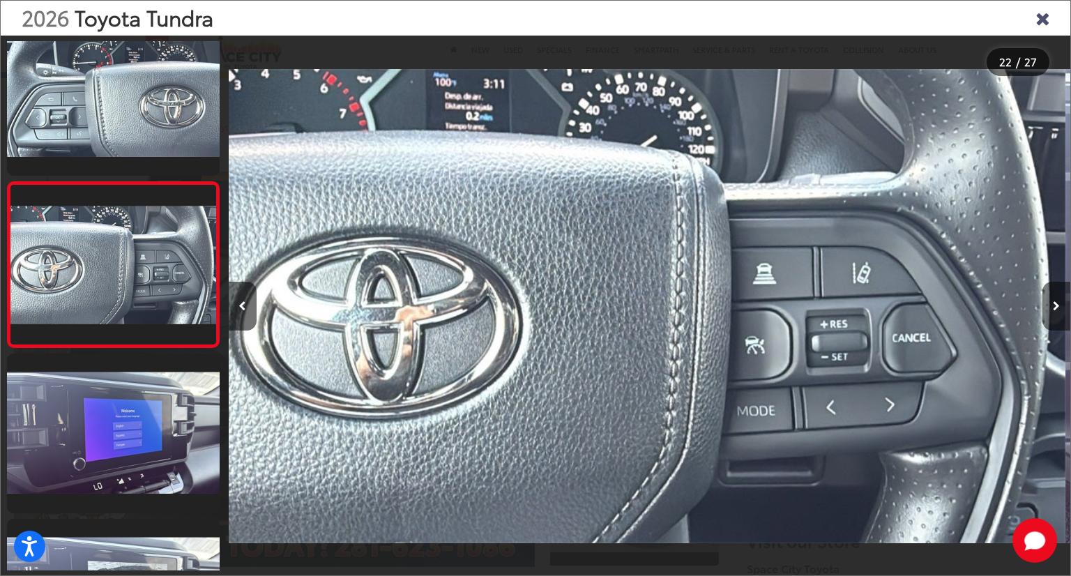
click at [1056, 305] on icon "Next image" at bounding box center [1056, 306] width 7 height 10
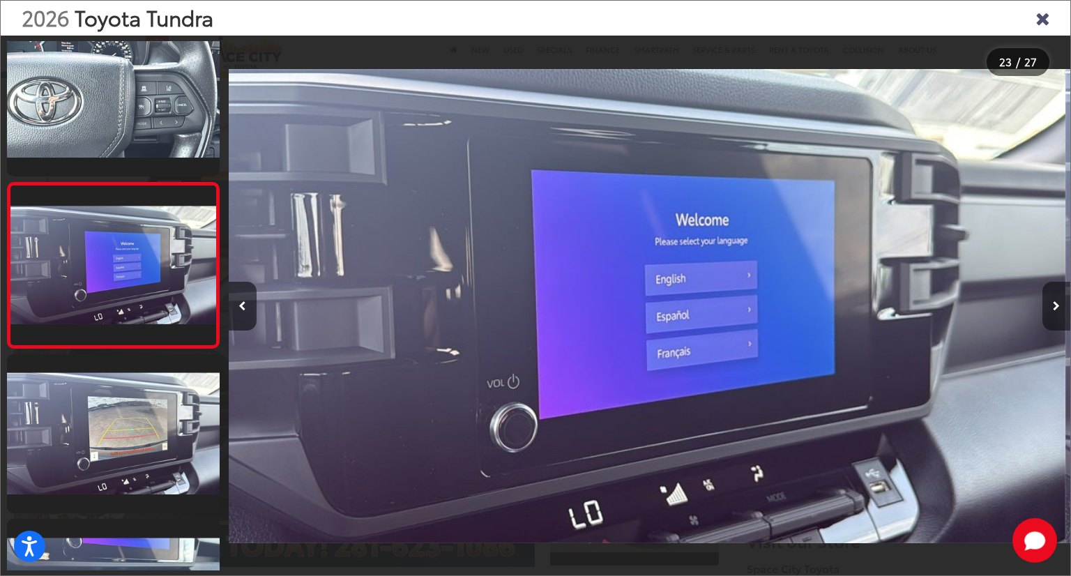
click at [1056, 305] on icon "Next image" at bounding box center [1056, 306] width 7 height 10
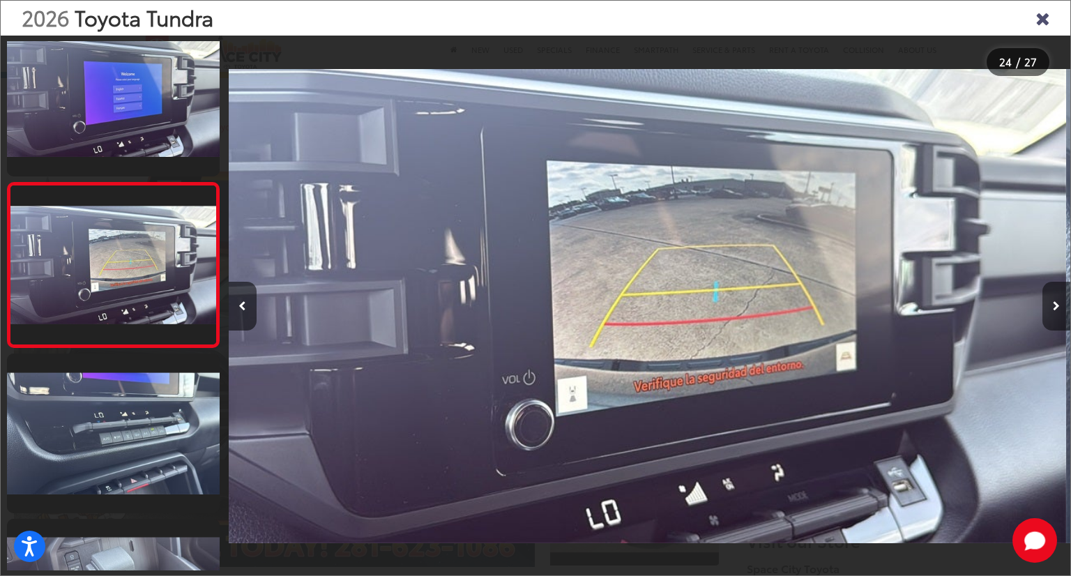
click at [1056, 305] on icon "Next image" at bounding box center [1056, 306] width 7 height 10
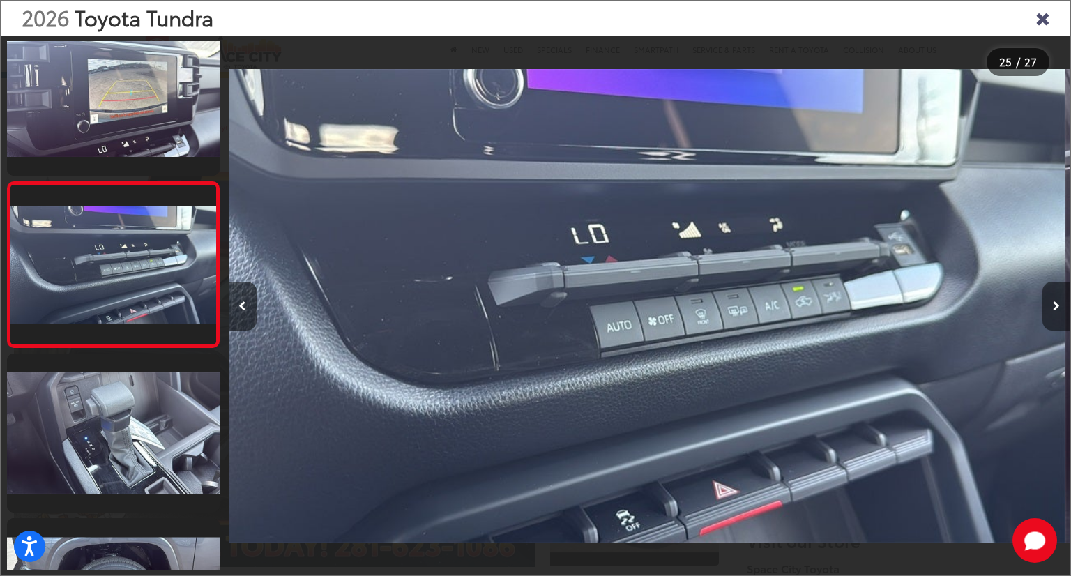
click at [1056, 305] on icon "Next image" at bounding box center [1056, 306] width 7 height 10
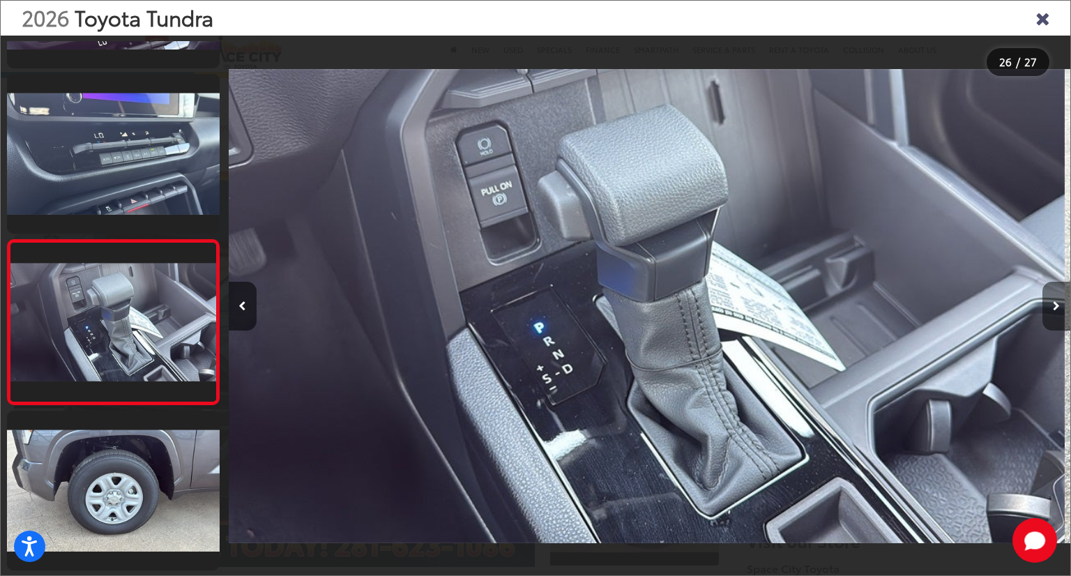
click at [1056, 305] on icon "Next image" at bounding box center [1056, 306] width 7 height 10
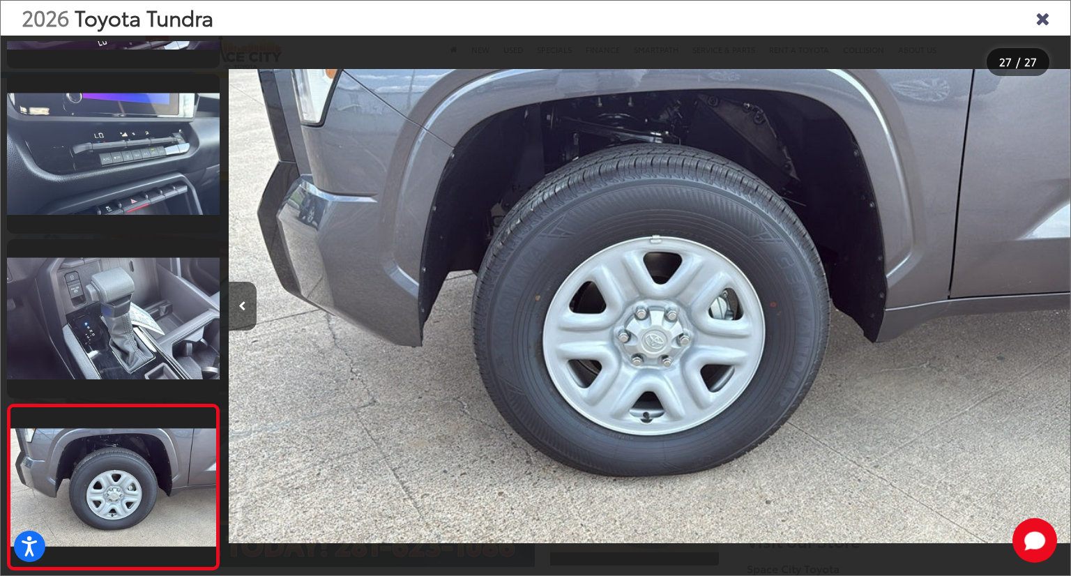
click at [1056, 305] on div at bounding box center [965, 306] width 211 height 541
click at [1045, 17] on icon "Close gallery" at bounding box center [1043, 17] width 14 height 18
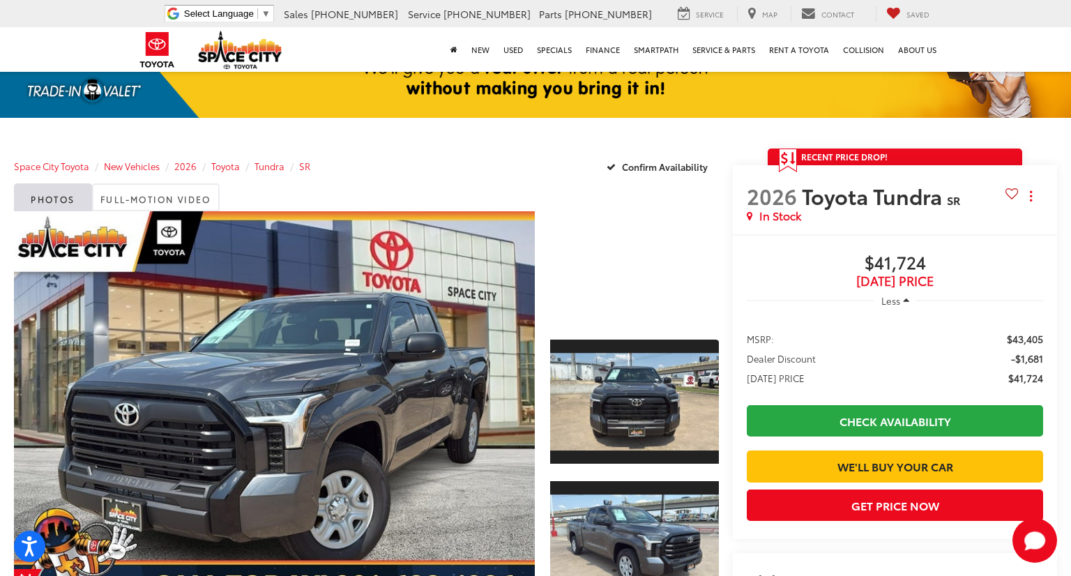
scroll to position [68, 0]
